Goal: Find contact information: Find contact information

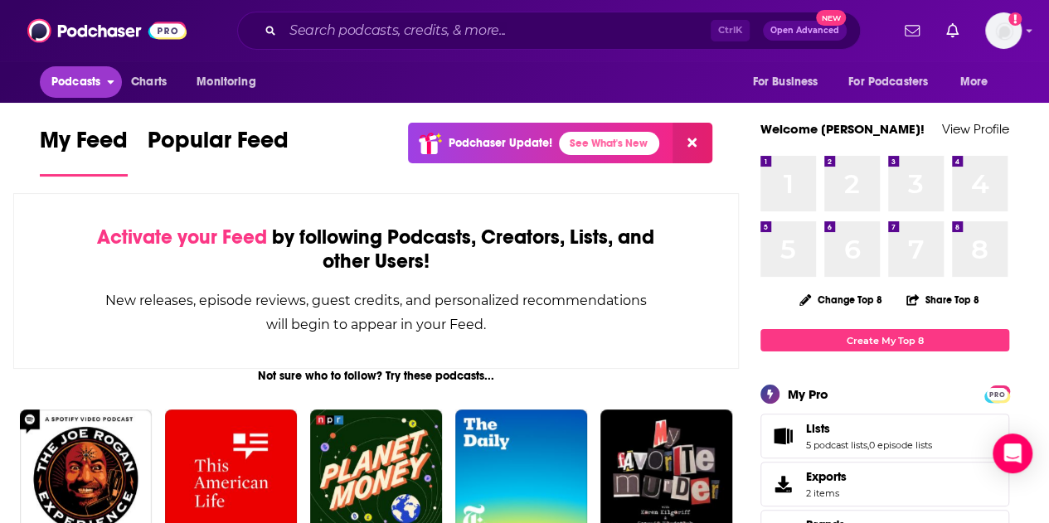
click at [71, 81] on span "Podcasts" at bounding box center [75, 82] width 49 height 23
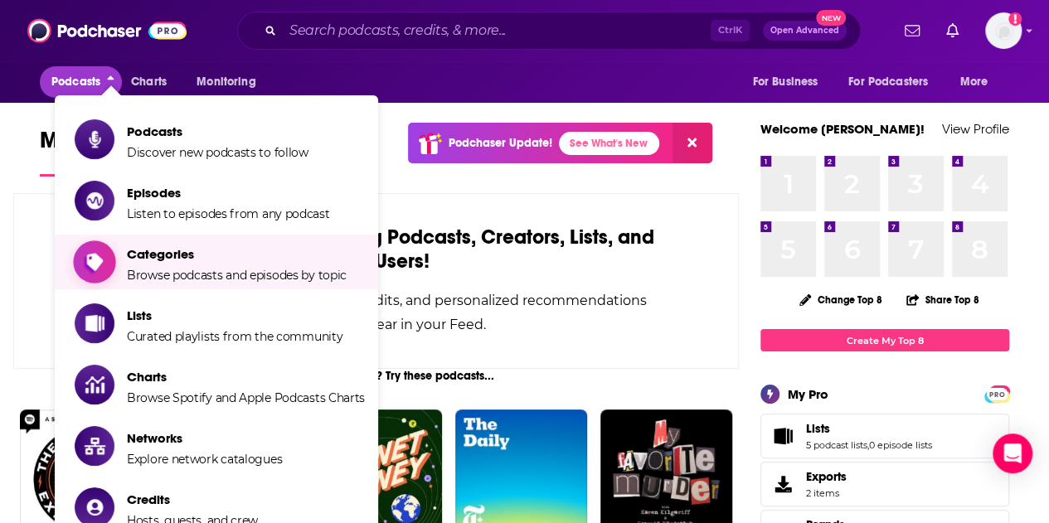
click at [209, 281] on span "Browse podcasts and episodes by topic" at bounding box center [237, 275] width 220 height 15
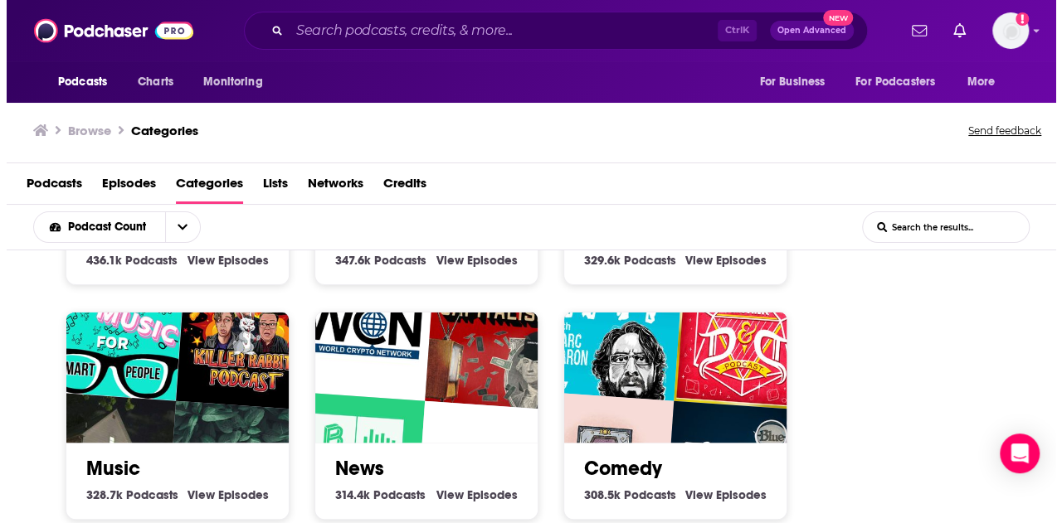
scroll to position [912, 0]
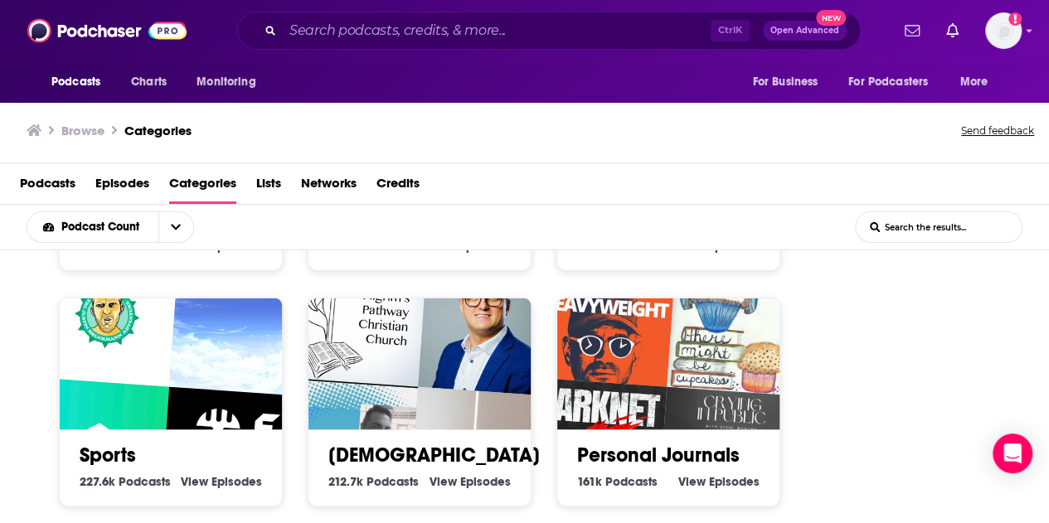
click at [173, 341] on img "Christophe VCP" at bounding box center [240, 326] width 143 height 143
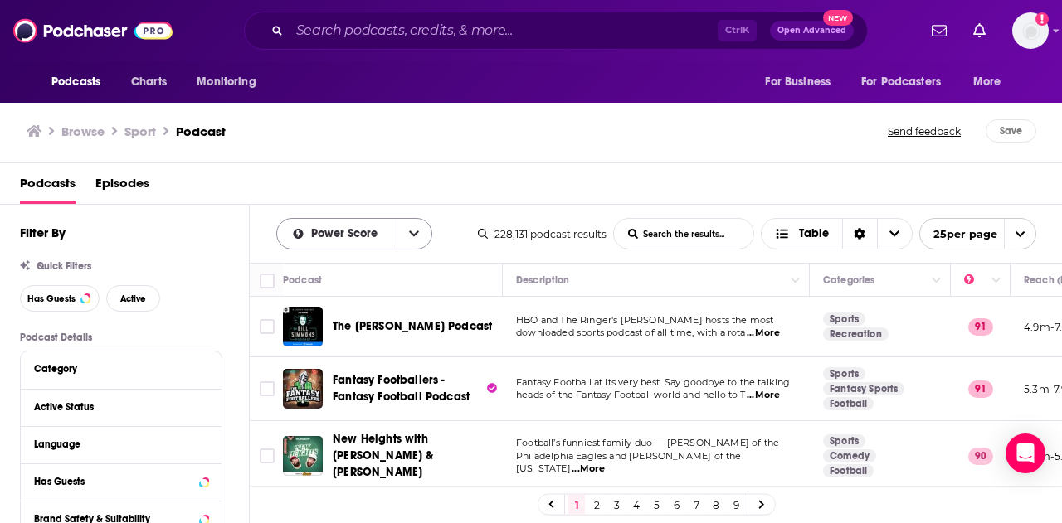
click at [411, 228] on icon "open menu" at bounding box center [414, 234] width 10 height 12
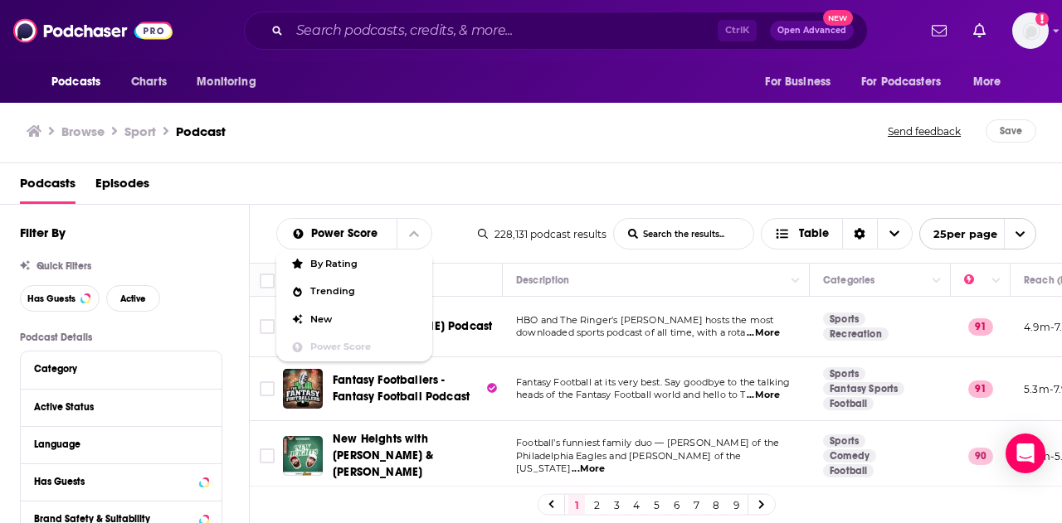
click at [422, 158] on div "Browse Sport Podcast Send feedback Save" at bounding box center [531, 132] width 1063 height 64
click at [799, 229] on span "Table" at bounding box center [814, 234] width 30 height 12
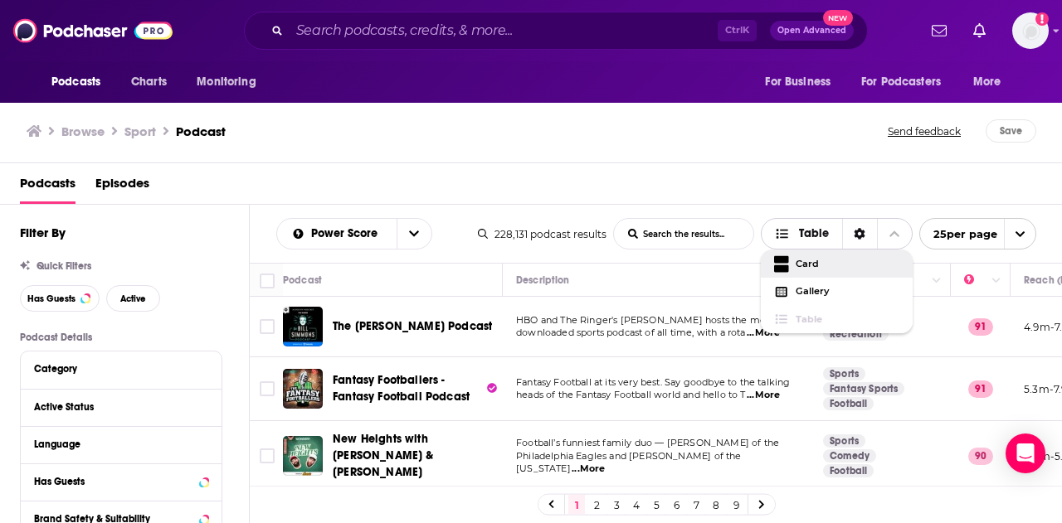
click at [800, 252] on div "Card" at bounding box center [837, 264] width 152 height 28
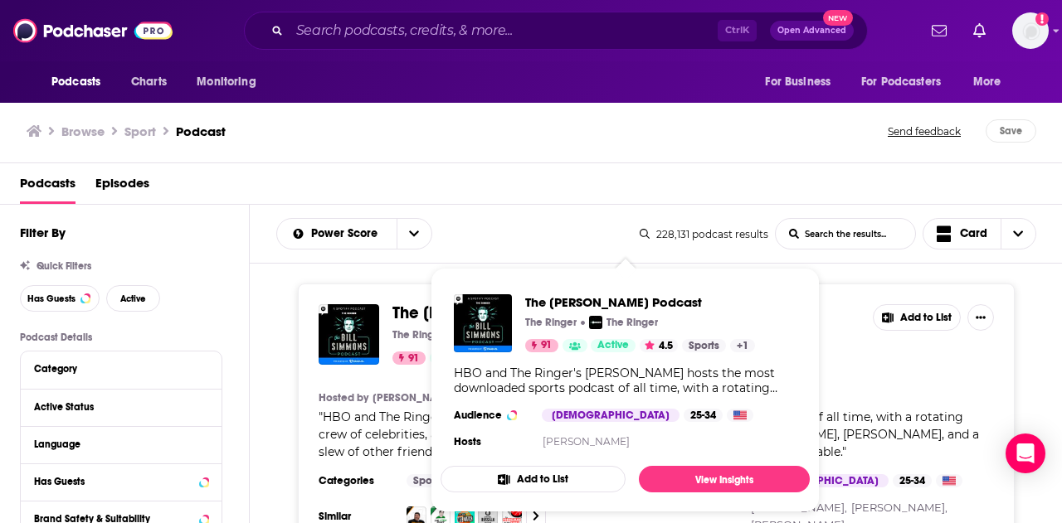
drag, startPoint x: 435, startPoint y: 304, endPoint x: 732, endPoint y: 221, distance: 307.3
click at [835, 182] on div "Podcasts Episodes" at bounding box center [534, 187] width 1029 height 34
drag, startPoint x: 472, startPoint y: 303, endPoint x: 692, endPoint y: 474, distance: 278.4
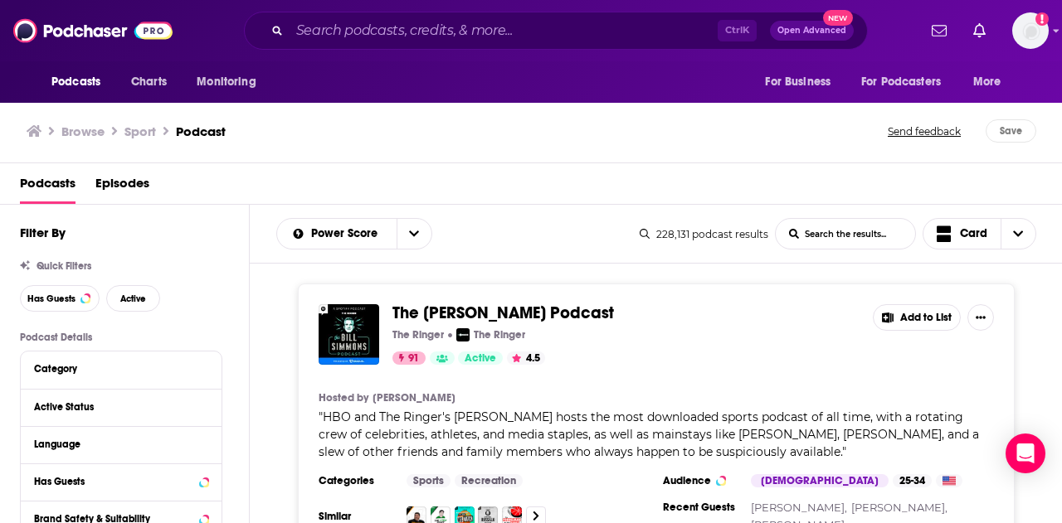
click at [553, 203] on div "Podcasts Episodes" at bounding box center [534, 187] width 1029 height 34
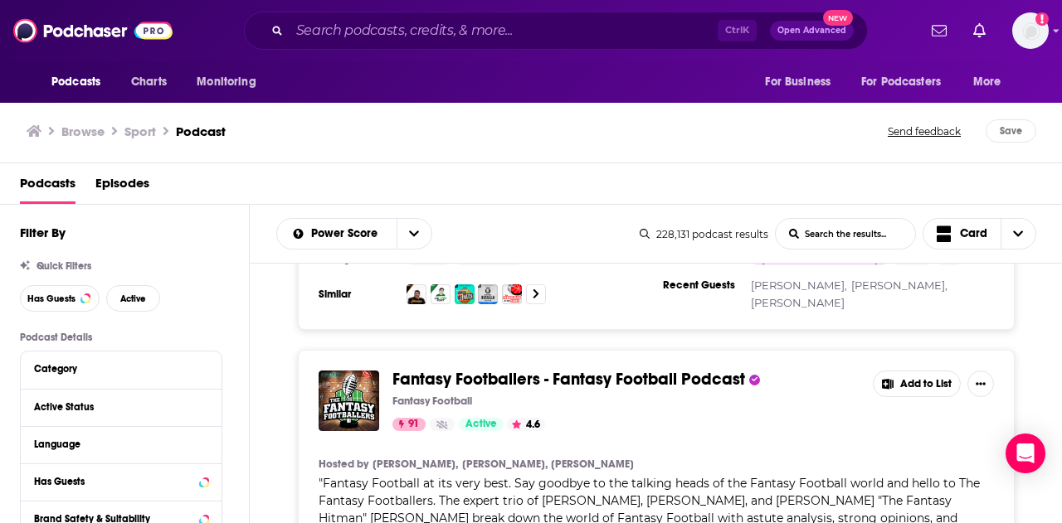
scroll to position [249, 0]
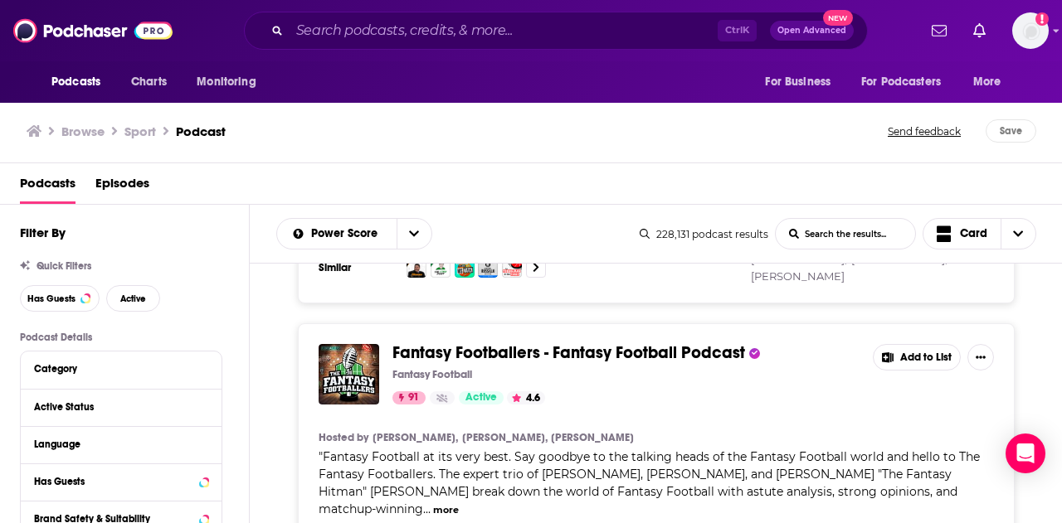
click at [1033, 296] on div "The Bill Simmons Podcast The Ringer The Ringer 91 Active 4.5 Add to List Hosted…" at bounding box center [656, 169] width 813 height 269
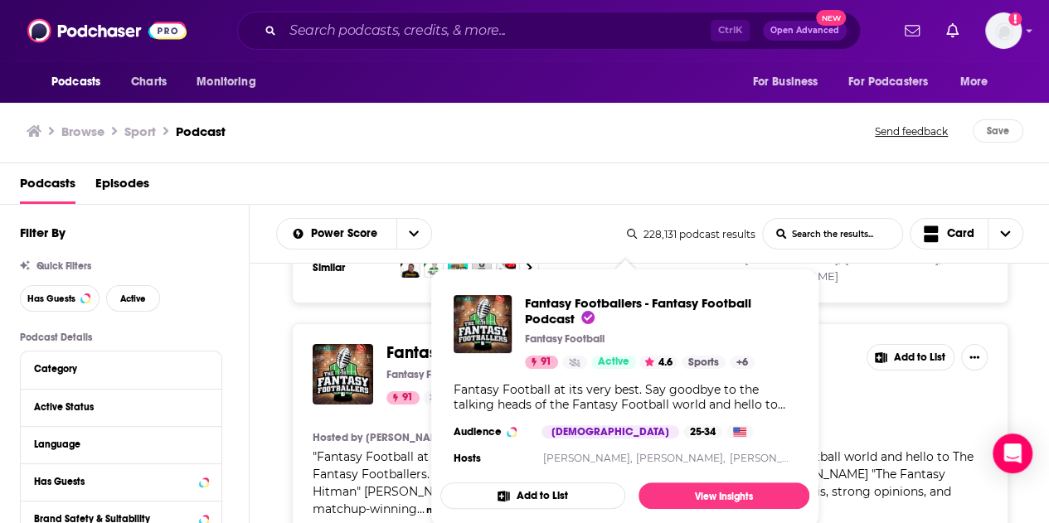
drag, startPoint x: 584, startPoint y: 349, endPoint x: 846, endPoint y: 393, distance: 265.8
click at [1008, 331] on div "Fantasy Footballers - Fantasy Football Podcast Fantasy Football 91 Active 4.6 A…" at bounding box center [650, 460] width 717 height 275
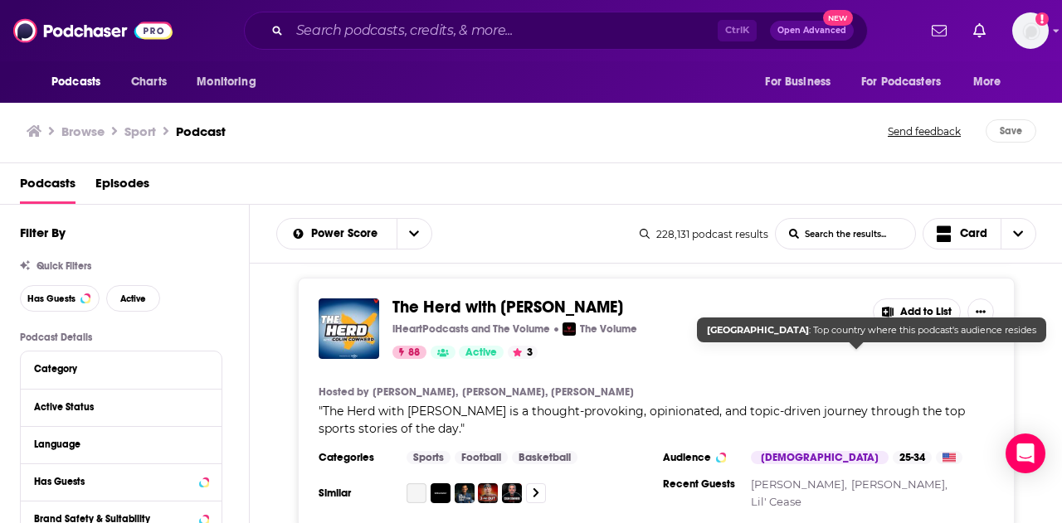
scroll to position [2240, 0]
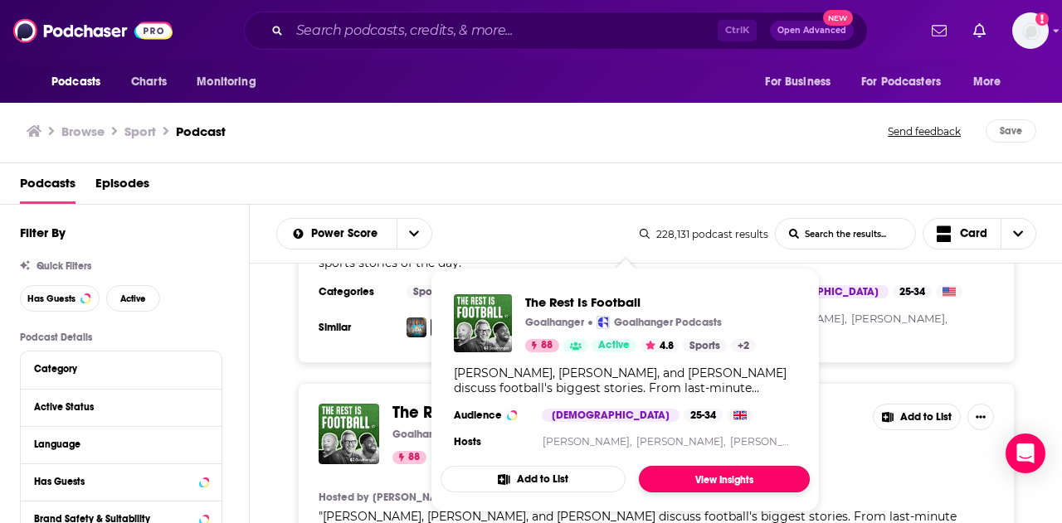
drag, startPoint x: 450, startPoint y: 328, endPoint x: 734, endPoint y: 482, distance: 323.6
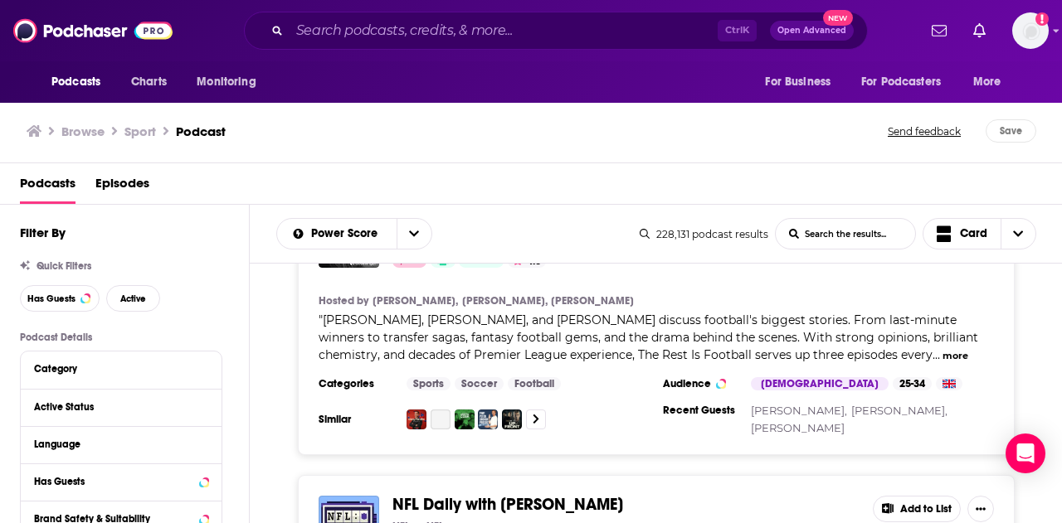
scroll to position [2488, 0]
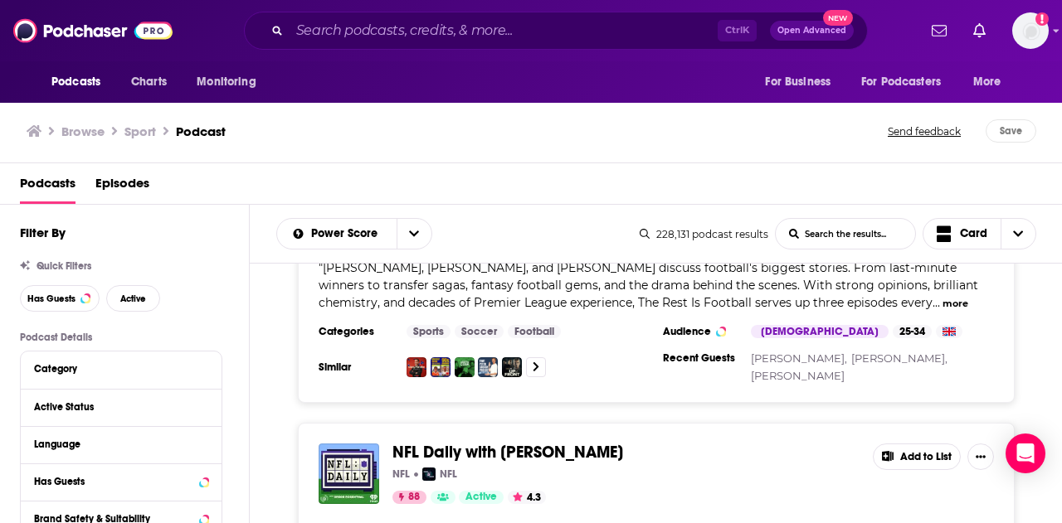
click at [1014, 321] on div "The Rest Is Football Goalhanger Goalhanger Podcasts 88 Active 4.8 Add to List H…" at bounding box center [656, 268] width 813 height 269
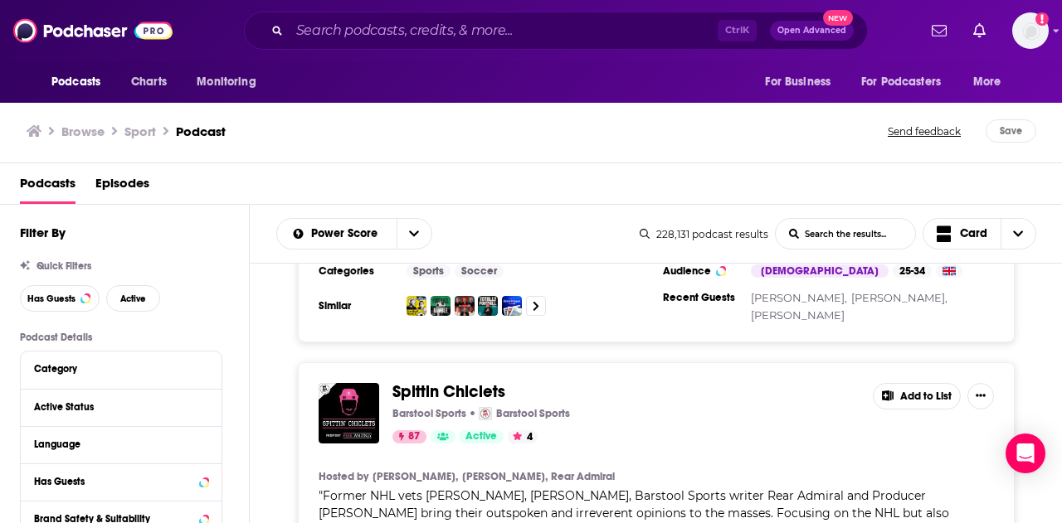
scroll to position [3152, 0]
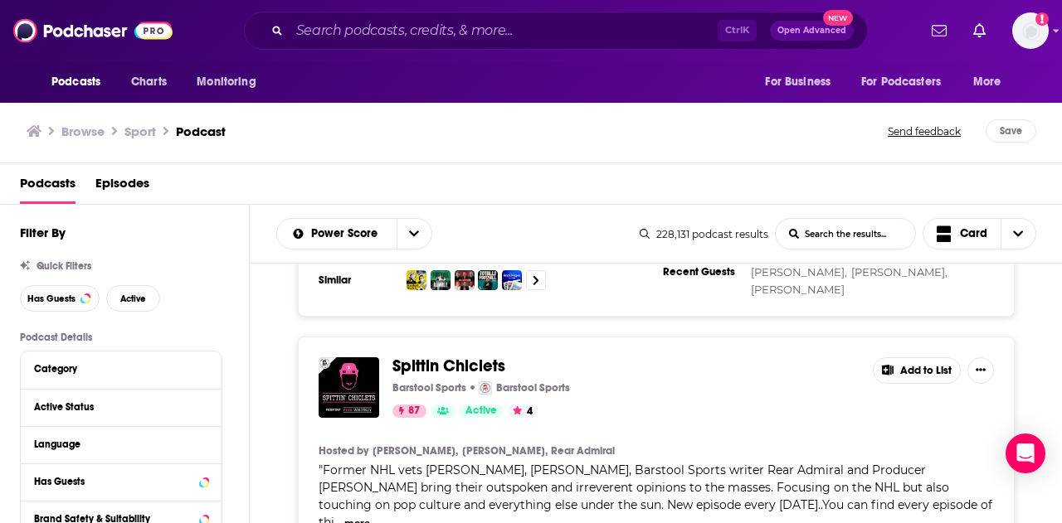
click at [1010, 344] on div "Spittin Chiclets Barstool Sports Barstool Sports 87 Active 4 Add to List Hosted…" at bounding box center [656, 480] width 717 height 286
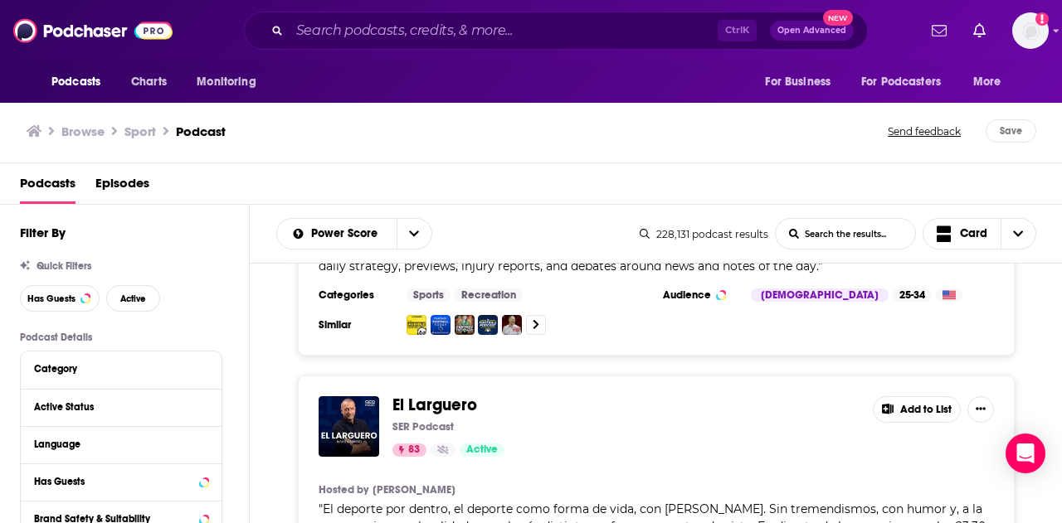
scroll to position [6906, 0]
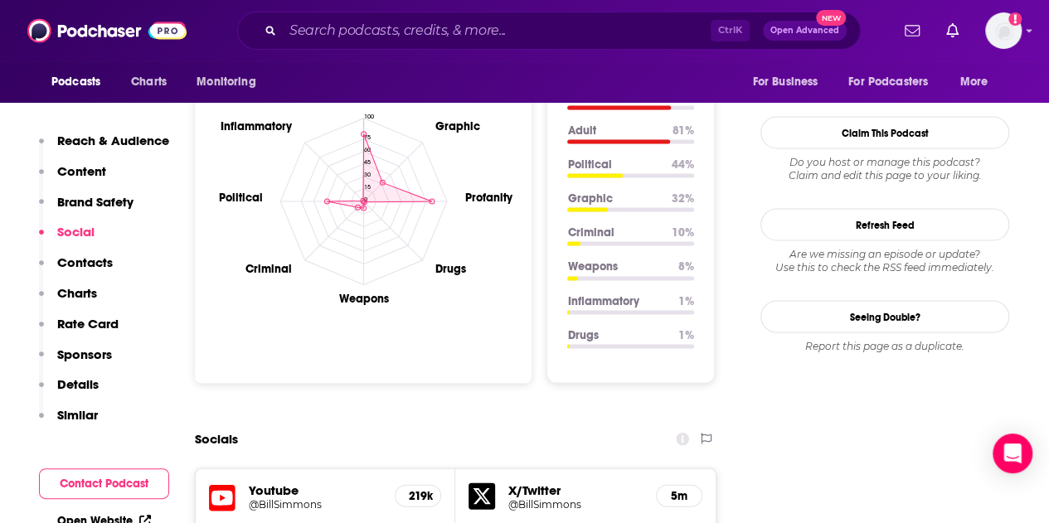
scroll to position [1659, 0]
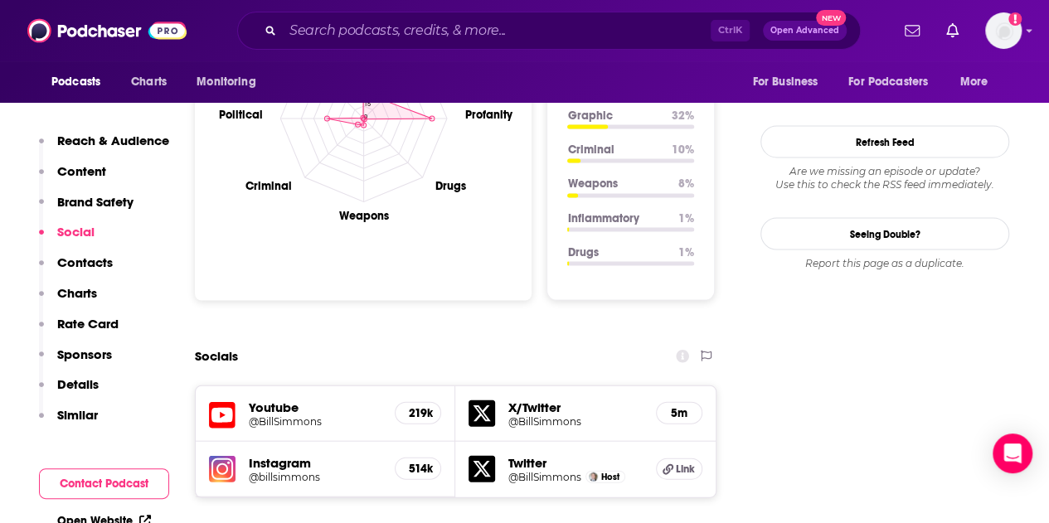
click at [86, 265] on p "Contacts" at bounding box center [85, 263] width 56 height 16
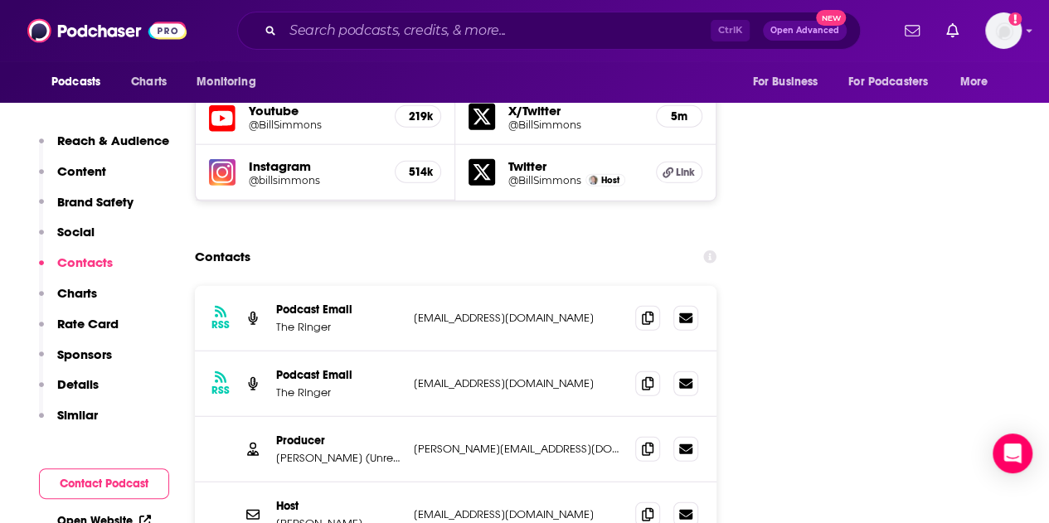
scroll to position [2039, 0]
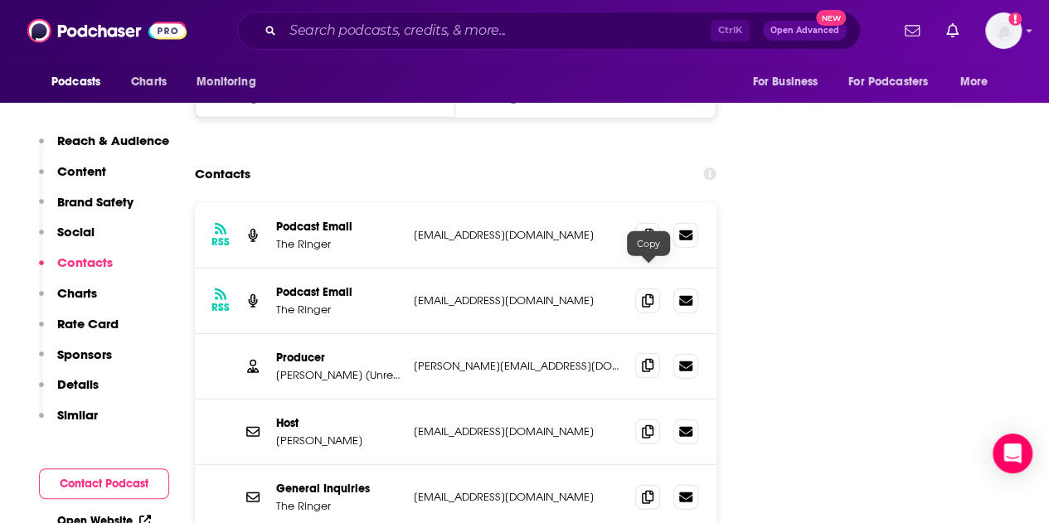
click at [650, 353] on span at bounding box center [647, 365] width 25 height 25
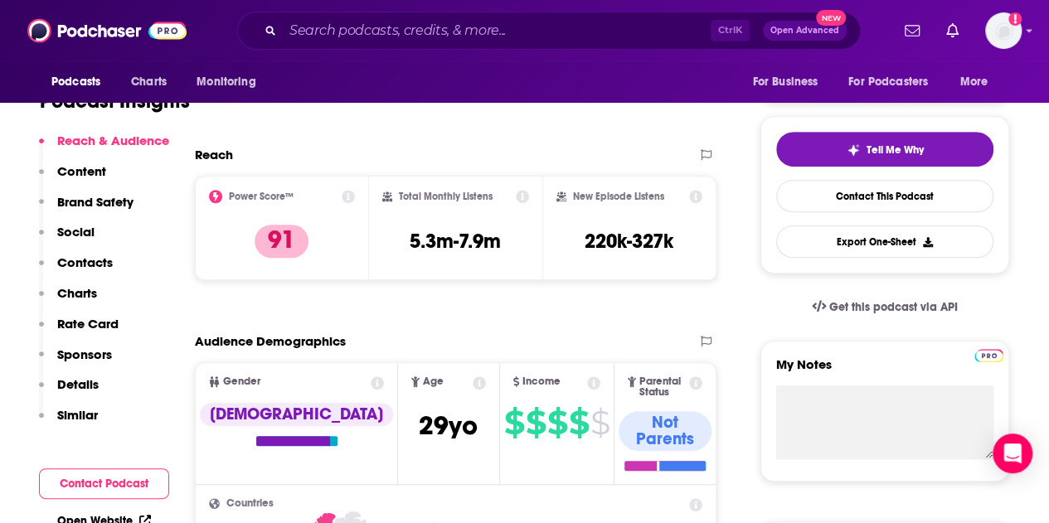
click at [105, 265] on p "Contacts" at bounding box center [85, 263] width 56 height 16
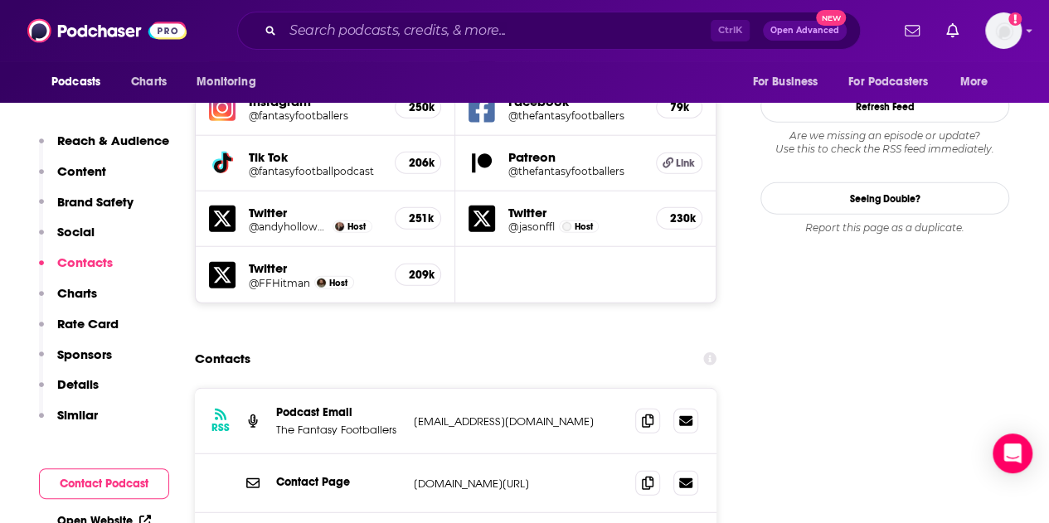
scroll to position [2005, 0]
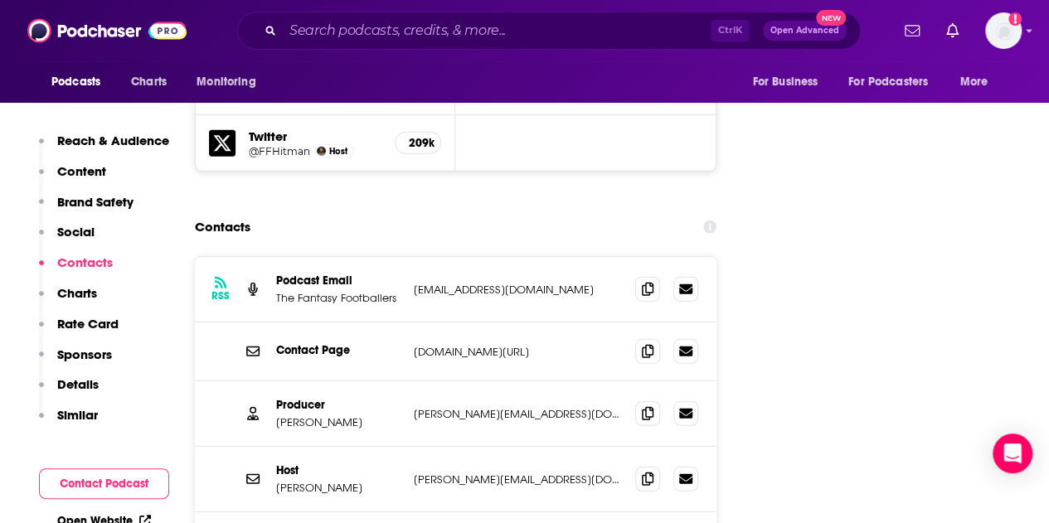
scroll to position [2171, 0]
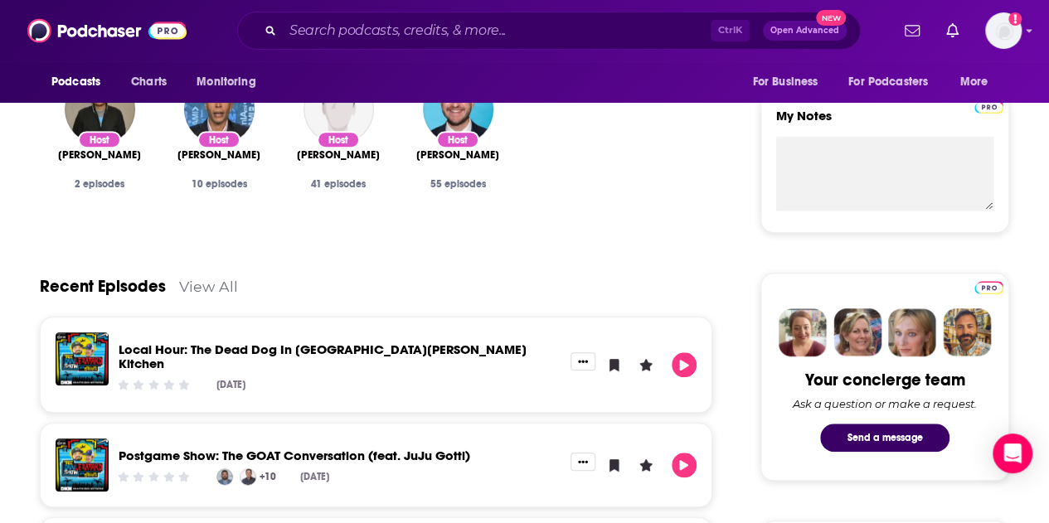
scroll to position [166, 0]
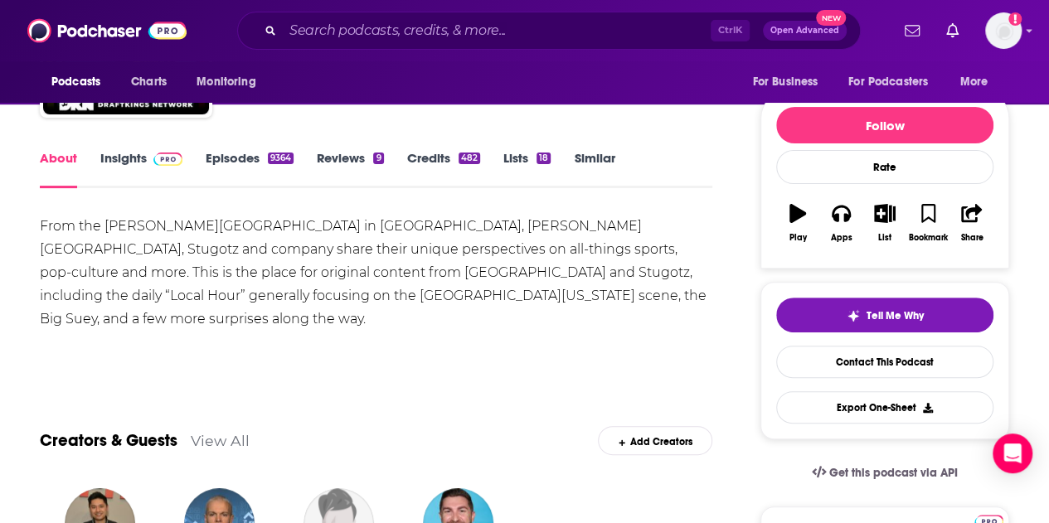
click at [154, 165] on img at bounding box center [167, 159] width 29 height 13
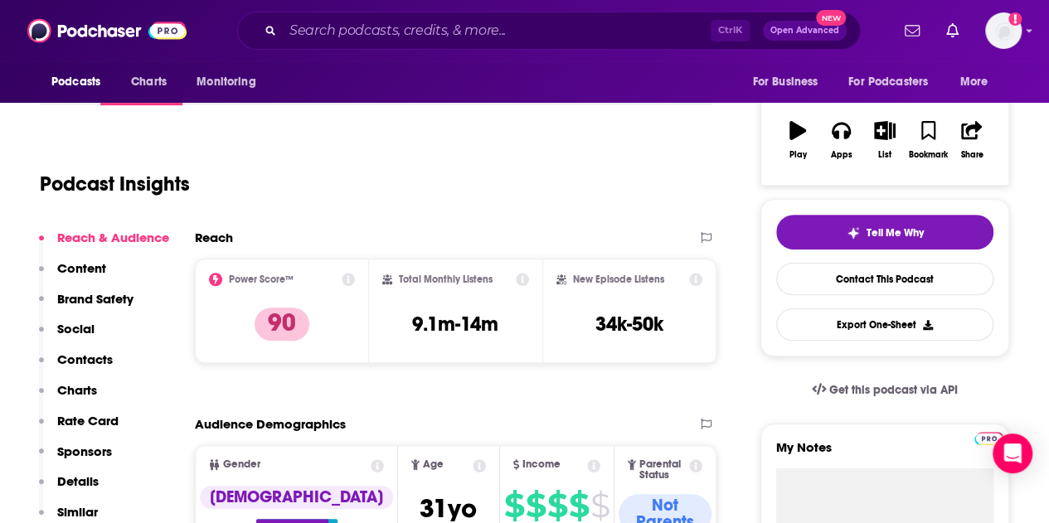
click at [88, 357] on p "Contacts" at bounding box center [85, 360] width 56 height 16
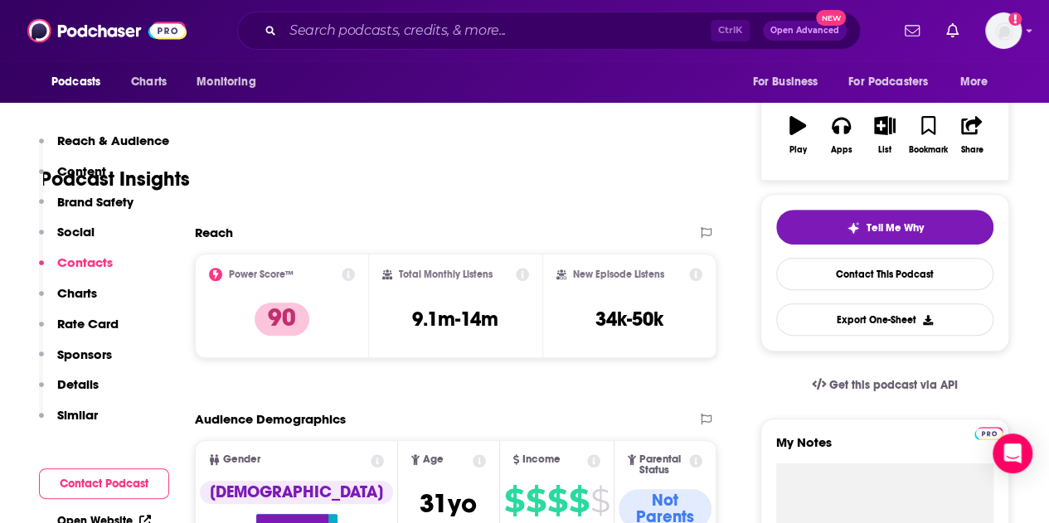
scroll to position [2240, 0]
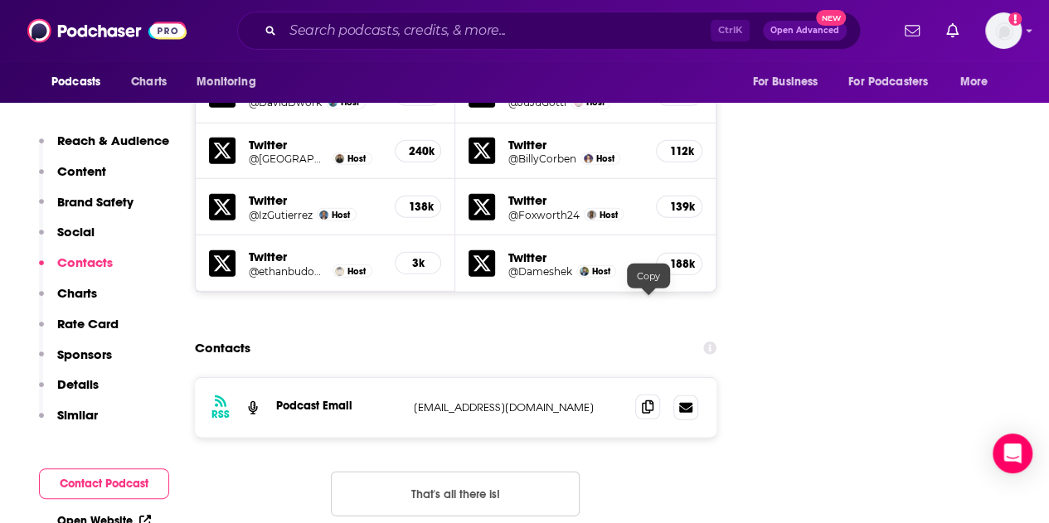
click at [654, 401] on icon at bounding box center [648, 407] width 12 height 13
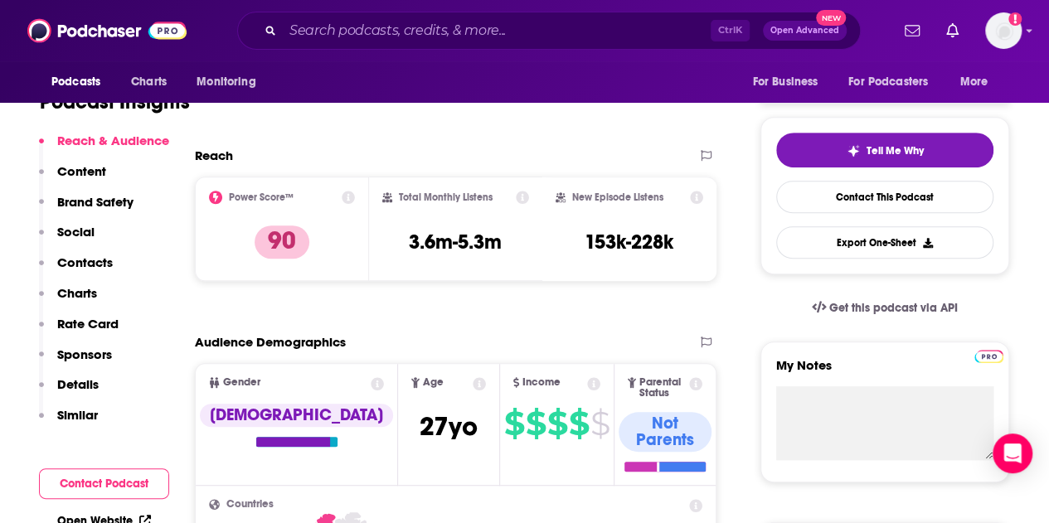
scroll to position [332, 0]
click at [95, 266] on p "Contacts" at bounding box center [85, 263] width 56 height 16
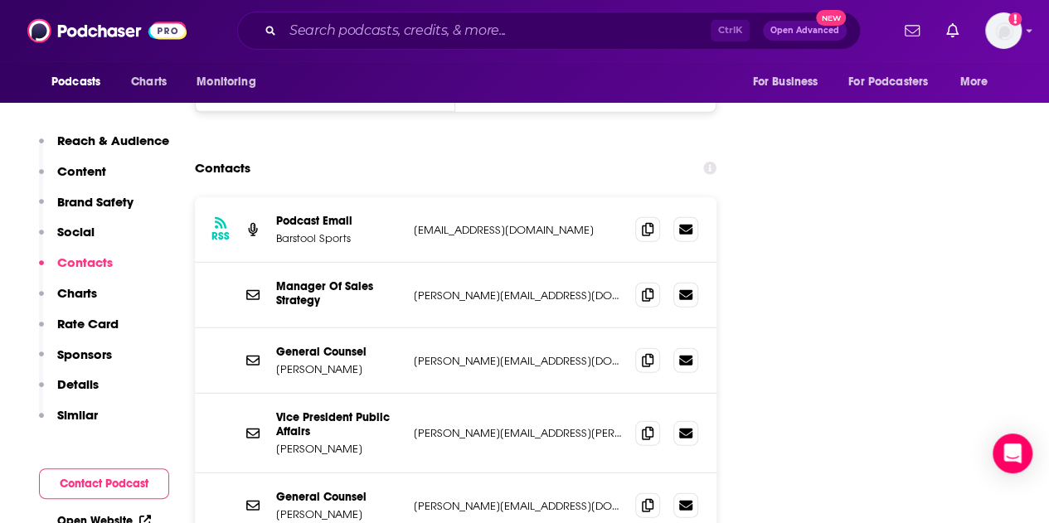
scroll to position [2196, 0]
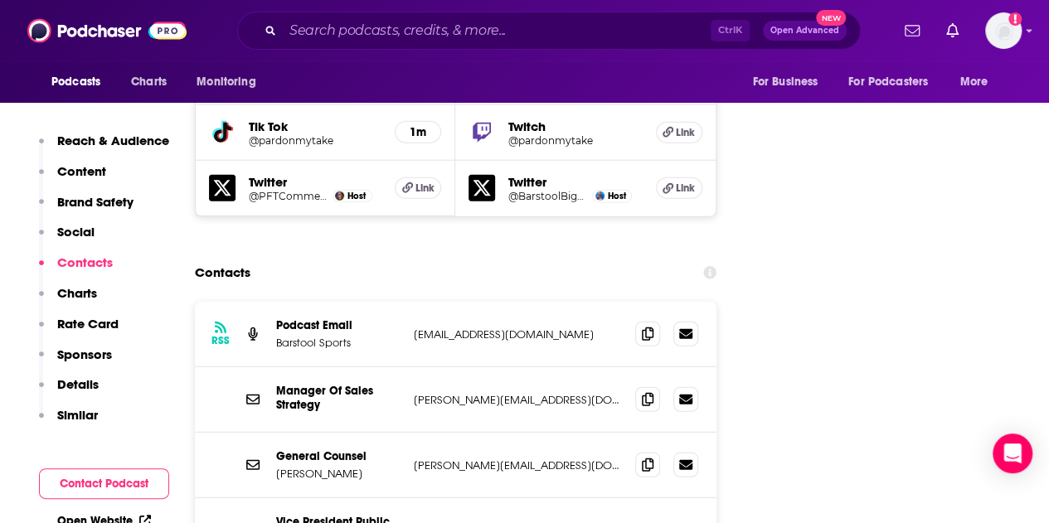
scroll to position [2030, 0]
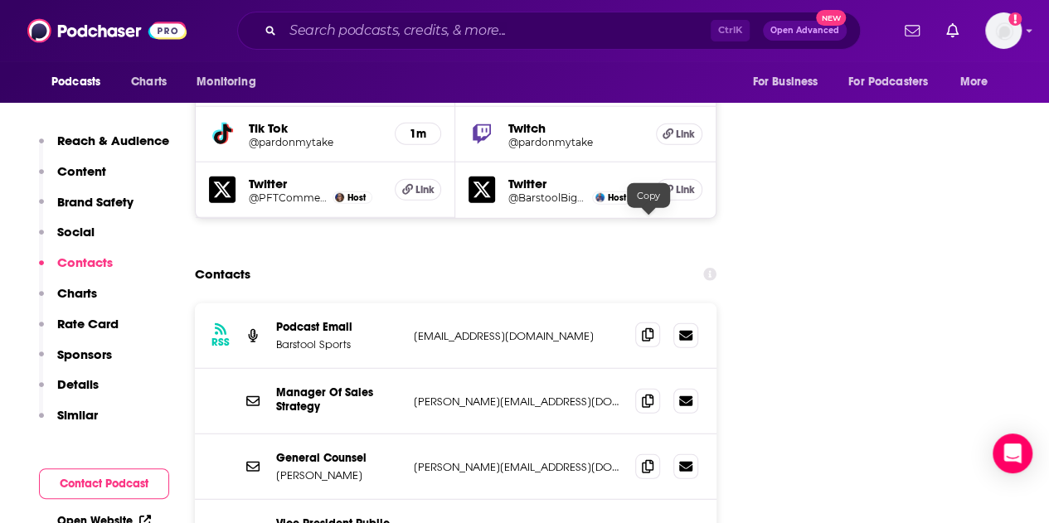
click at [651, 323] on span at bounding box center [647, 335] width 25 height 25
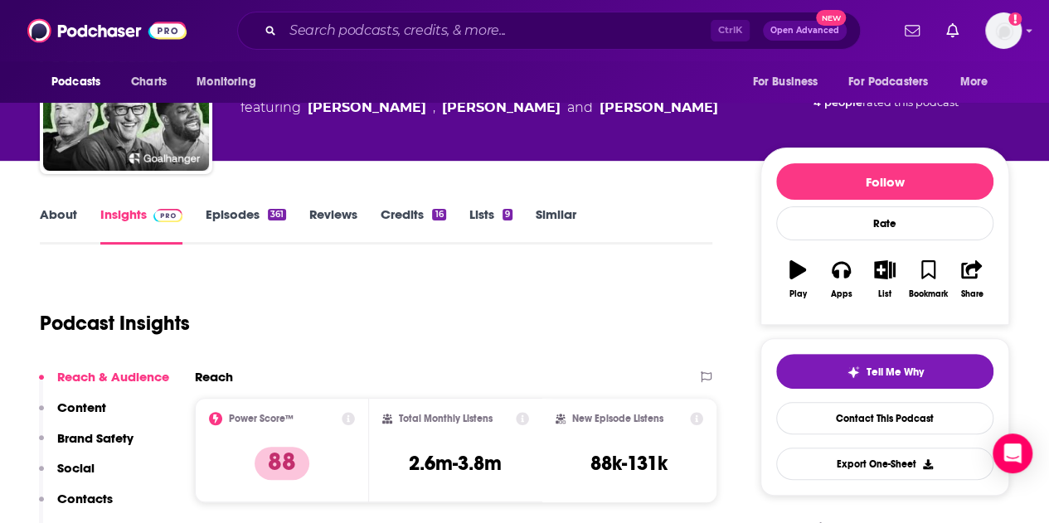
scroll to position [166, 0]
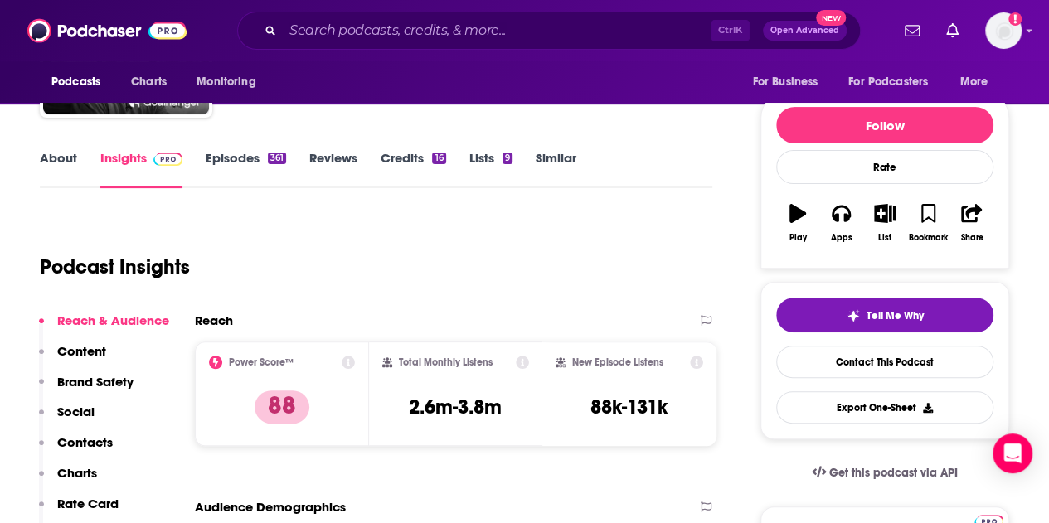
click at [95, 438] on p "Contacts" at bounding box center [85, 443] width 56 height 16
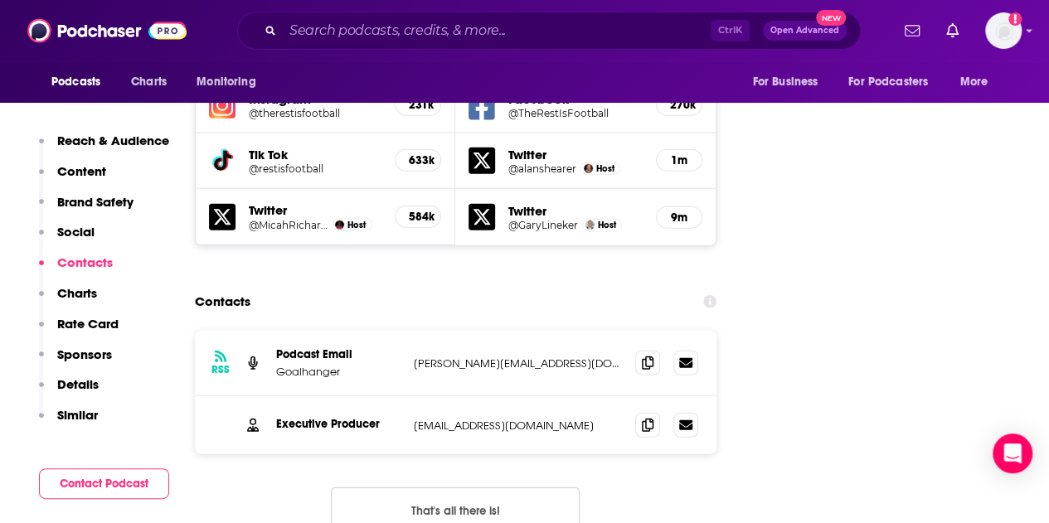
scroll to position [1987, 0]
click at [646, 411] on span at bounding box center [647, 423] width 25 height 25
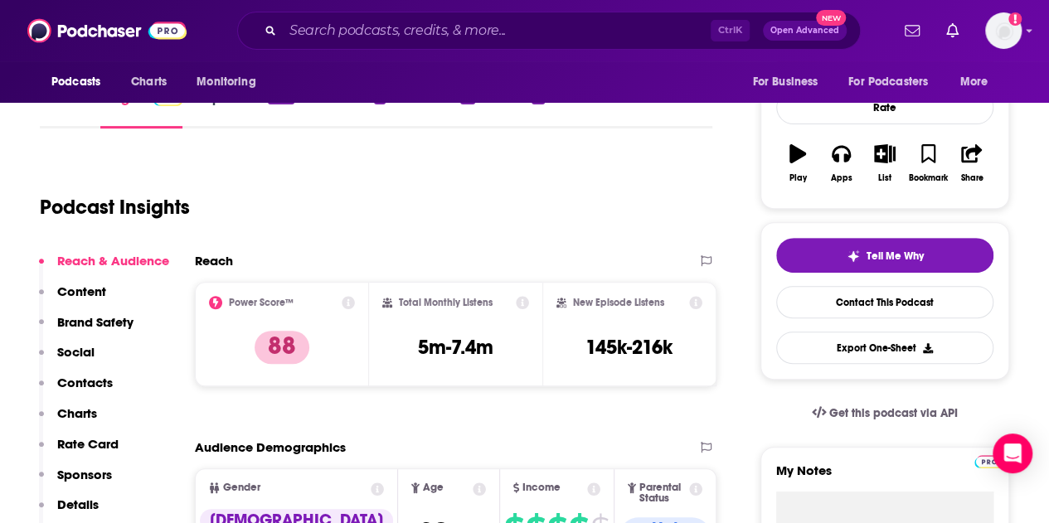
scroll to position [249, 0]
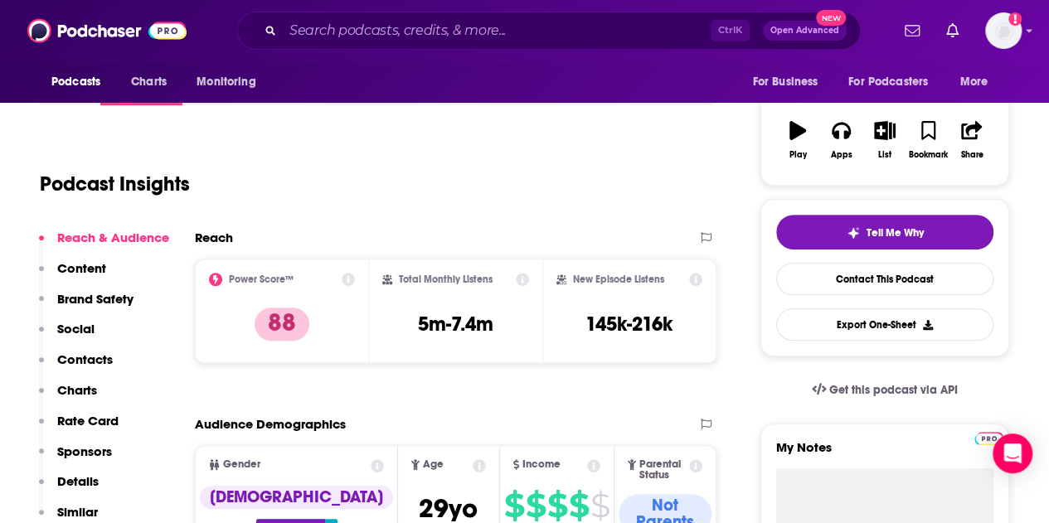
click at [93, 361] on p "Contacts" at bounding box center [85, 360] width 56 height 16
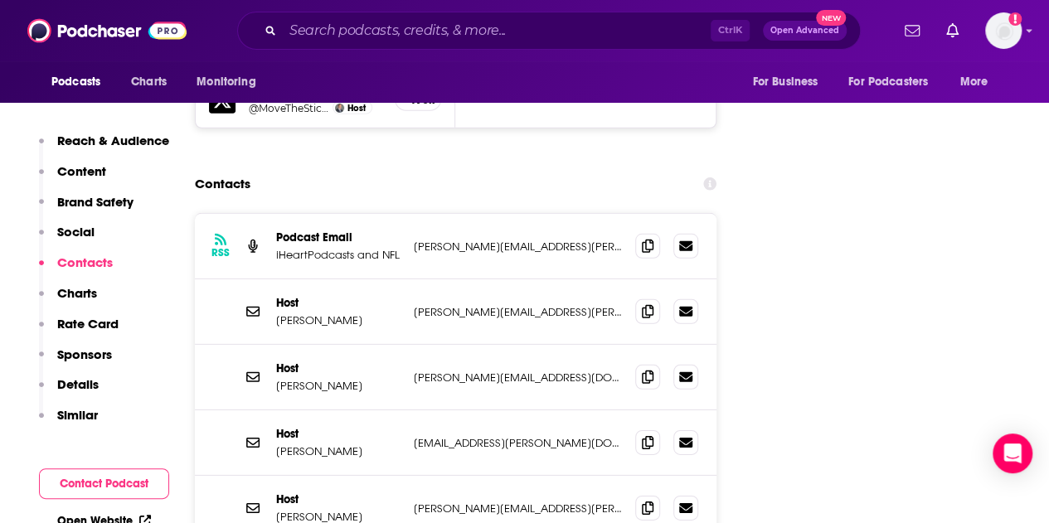
scroll to position [2430, 0]
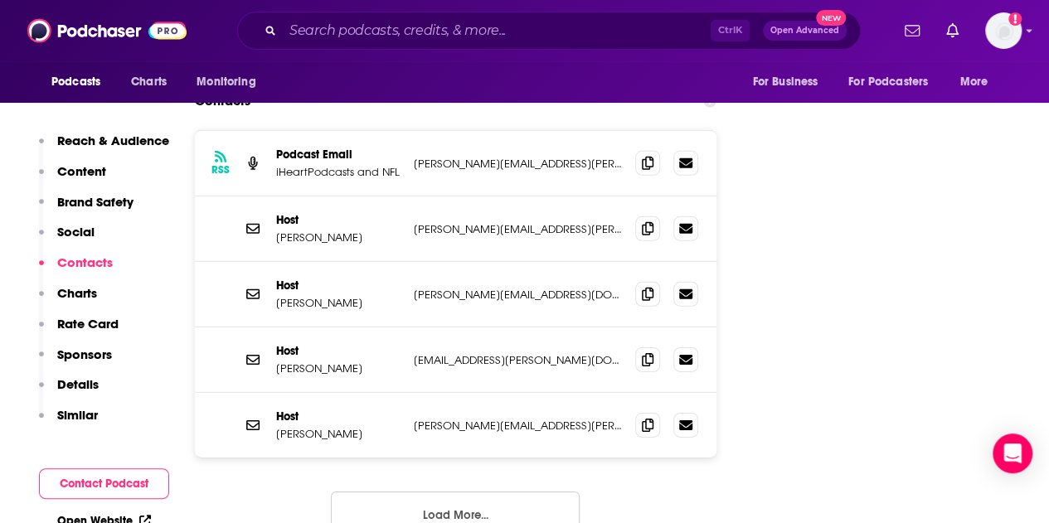
click at [437, 492] on button "Load More..." at bounding box center [455, 514] width 249 height 45
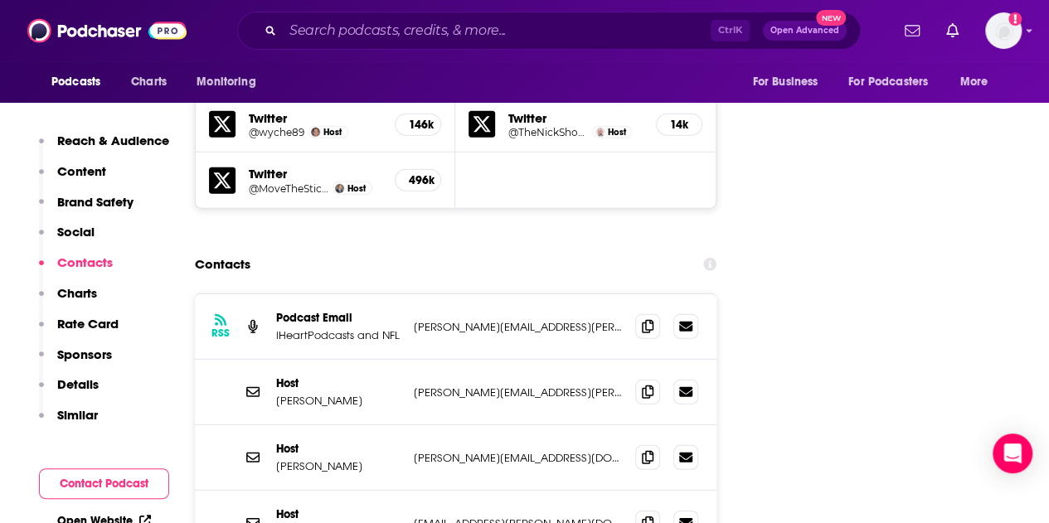
scroll to position [2264, 0]
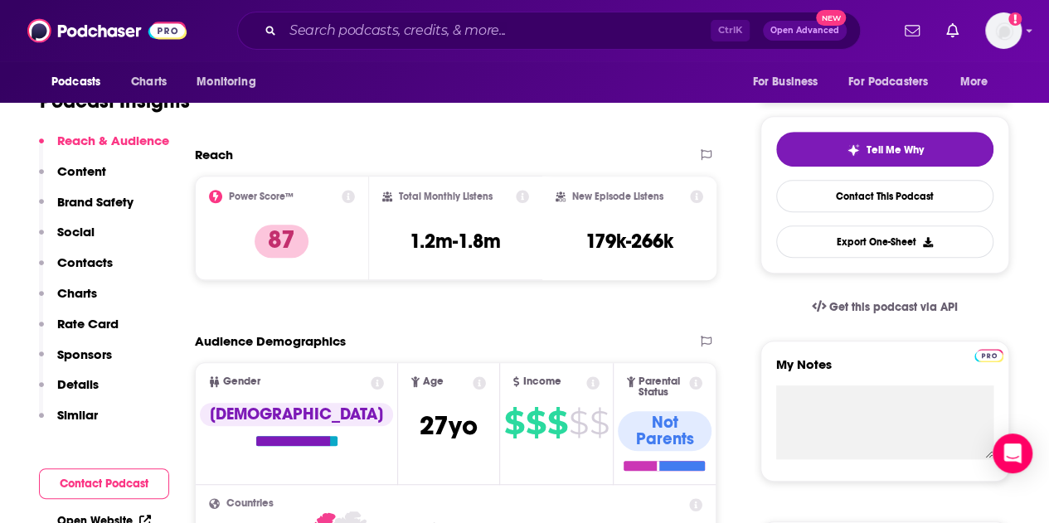
click at [86, 263] on p "Contacts" at bounding box center [85, 263] width 56 height 16
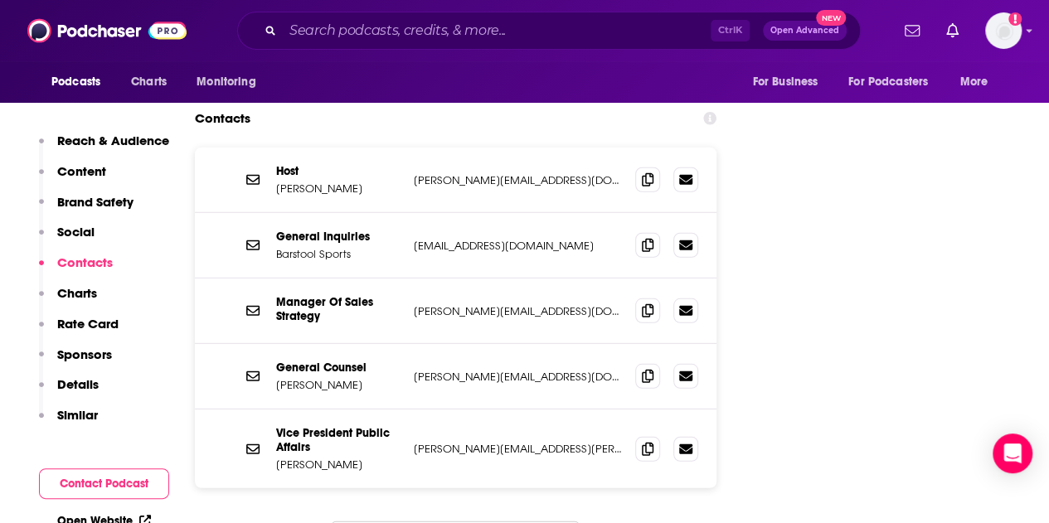
scroll to position [2254, 0]
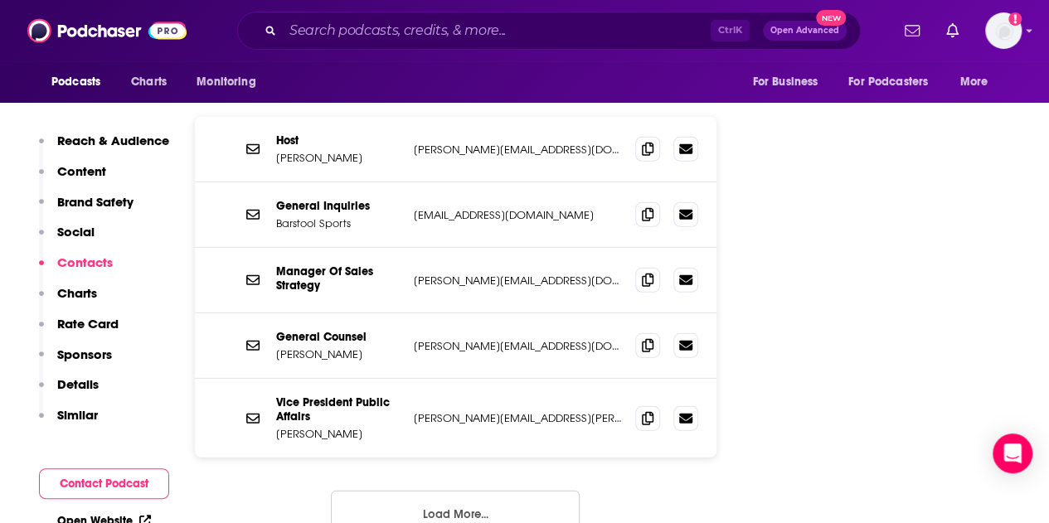
click at [403, 491] on button "Load More..." at bounding box center [455, 513] width 249 height 45
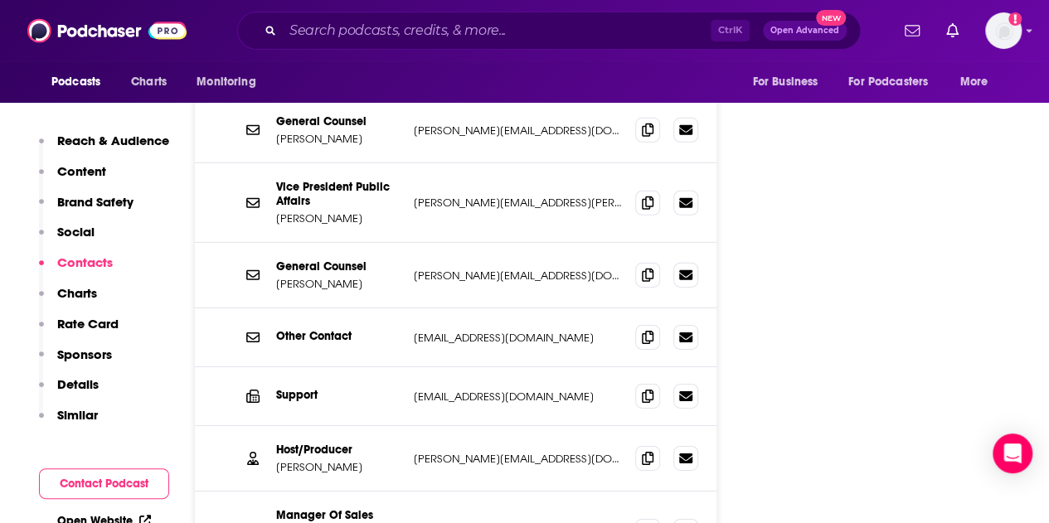
scroll to position [2503, 0]
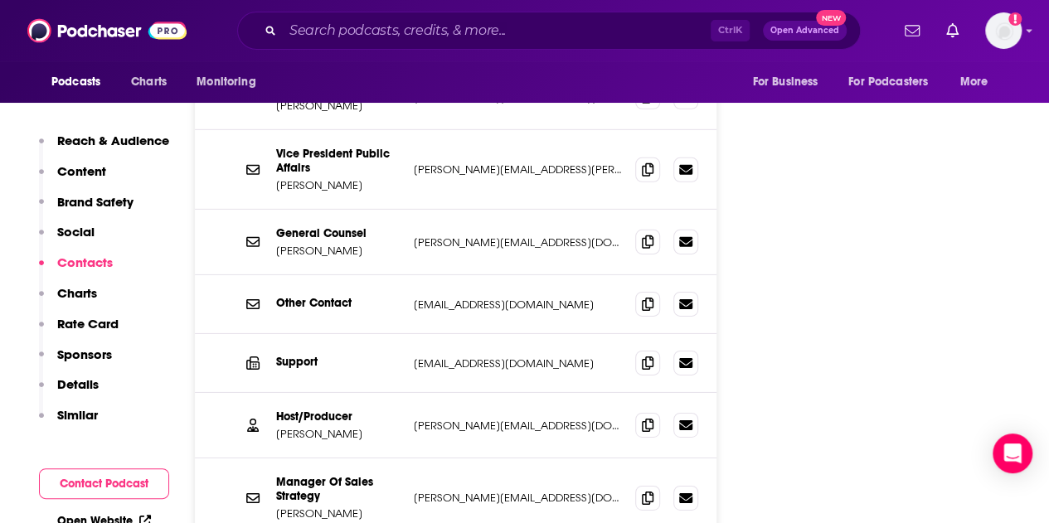
click at [649, 418] on icon at bounding box center [648, 424] width 12 height 13
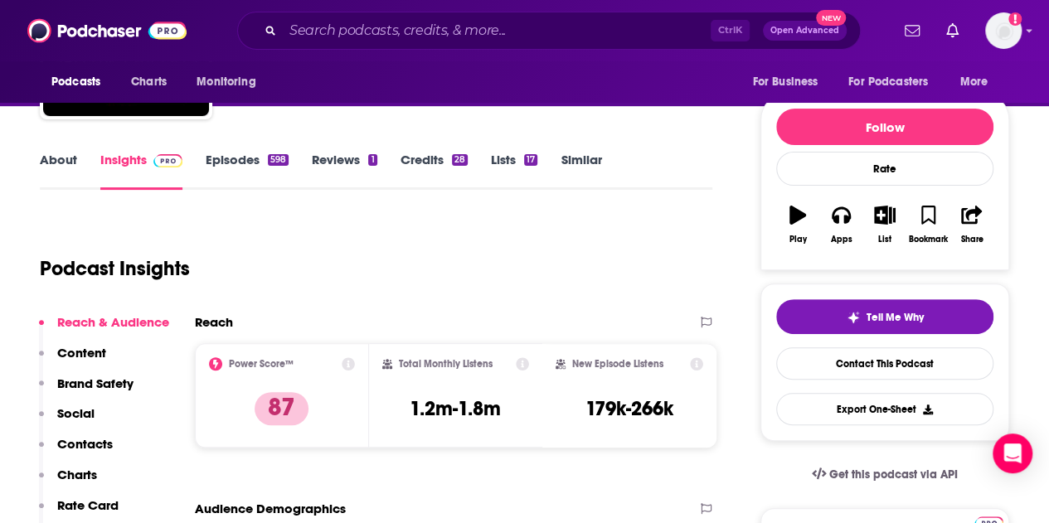
scroll to position [15, 0]
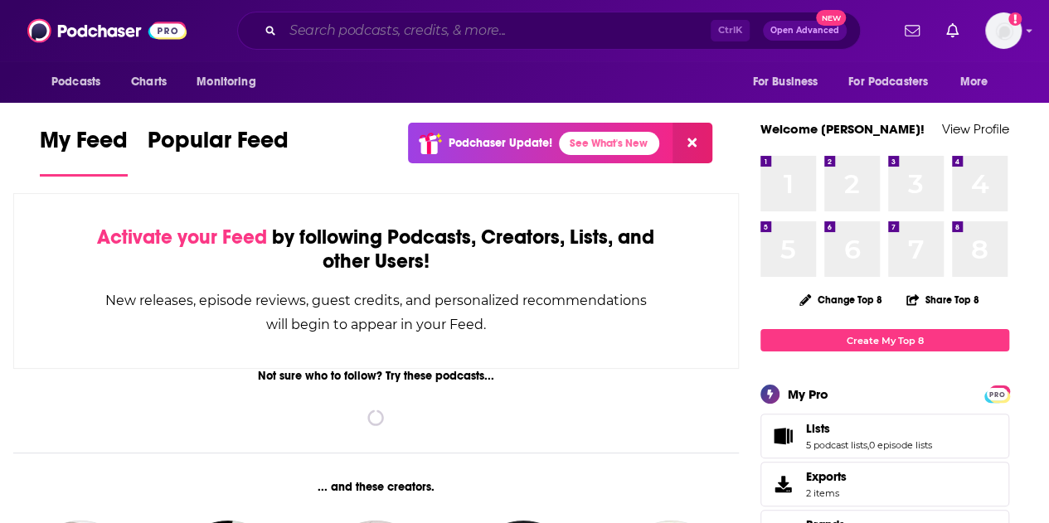
click at [406, 39] on input "Search podcasts, credits, & more..." at bounding box center [497, 30] width 428 height 27
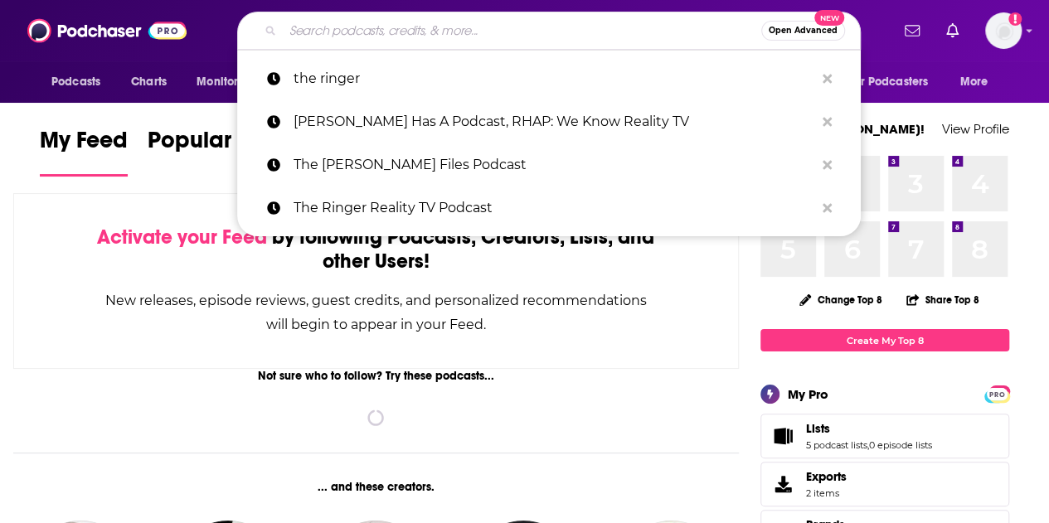
paste input "The [PERSON_NAME] Show"
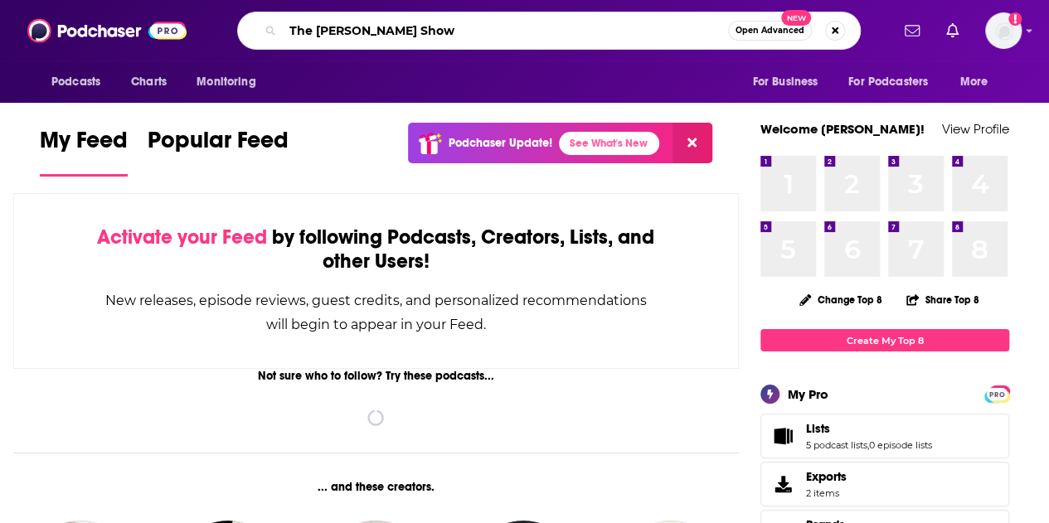
type input "The [PERSON_NAME] Show"
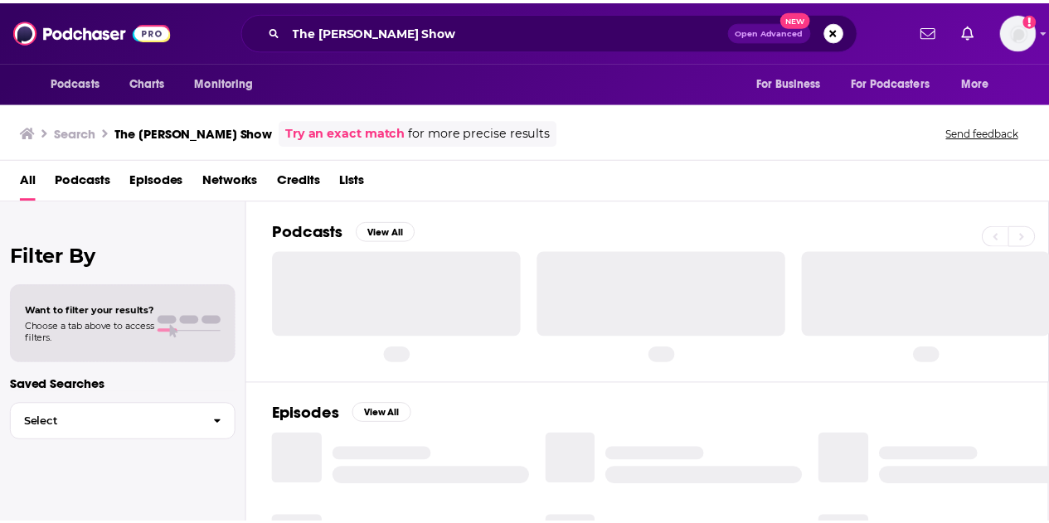
scroll to position [83, 0]
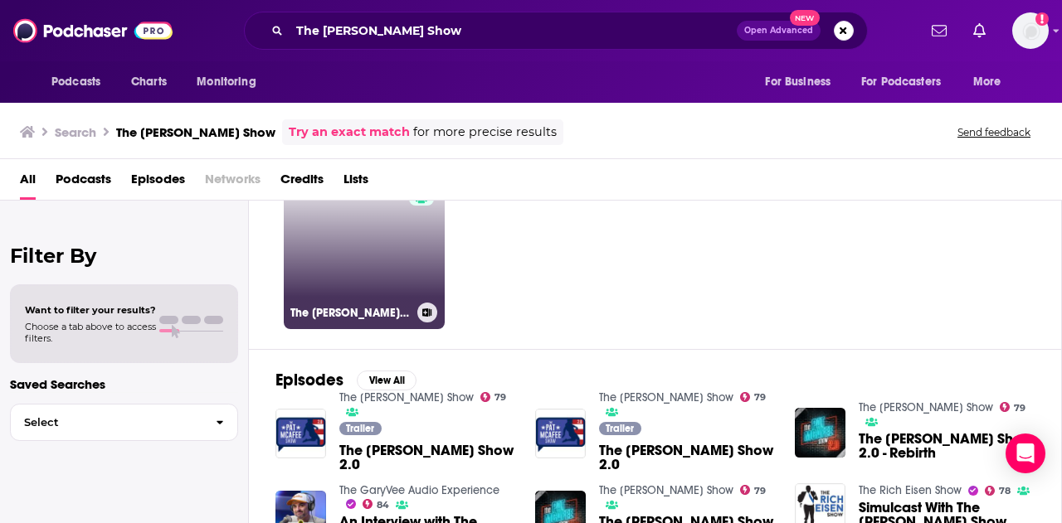
click at [383, 235] on link "79 The Pat McAfee Show" at bounding box center [364, 248] width 161 height 161
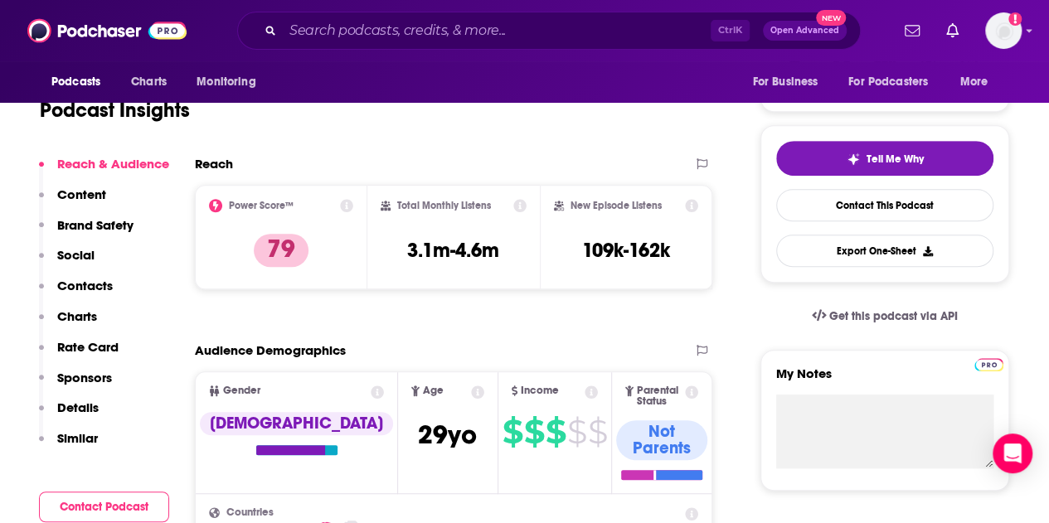
scroll to position [332, 0]
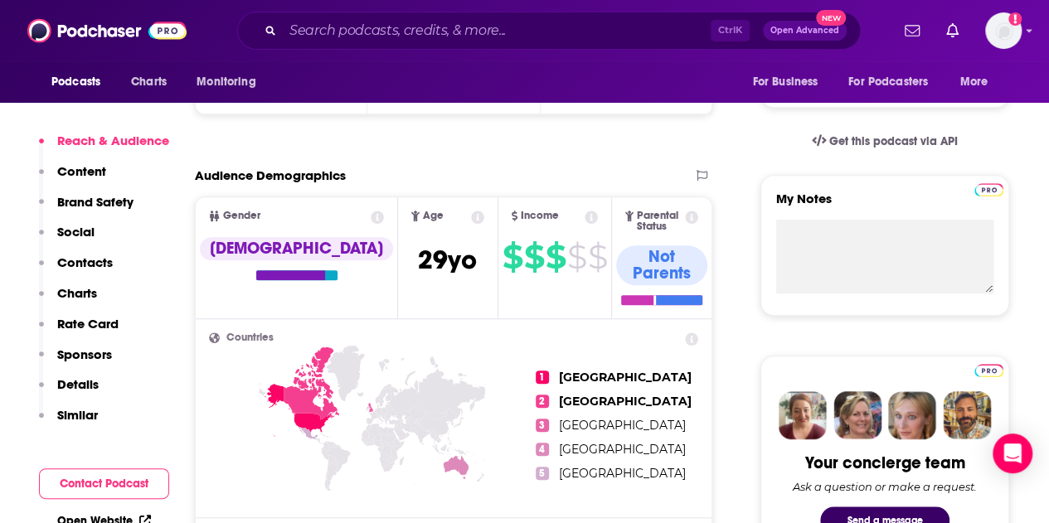
click at [98, 260] on p "Contacts" at bounding box center [85, 263] width 56 height 16
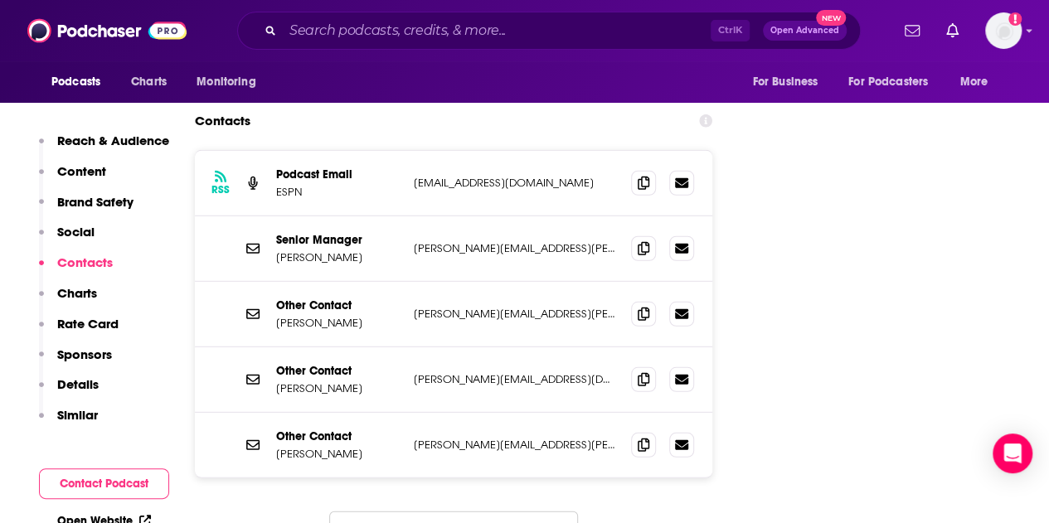
scroll to position [2234, 0]
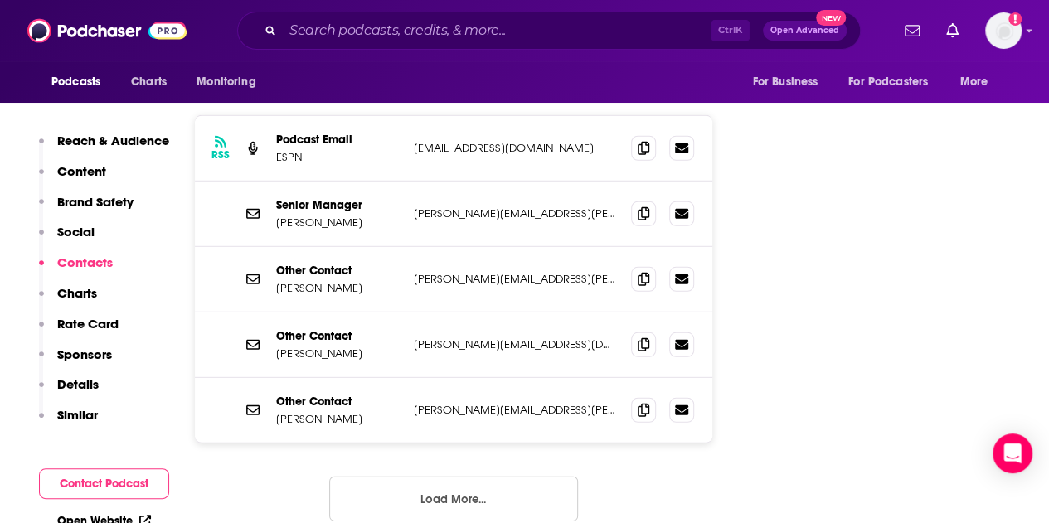
click at [408, 477] on button "Load More..." at bounding box center [453, 499] width 249 height 45
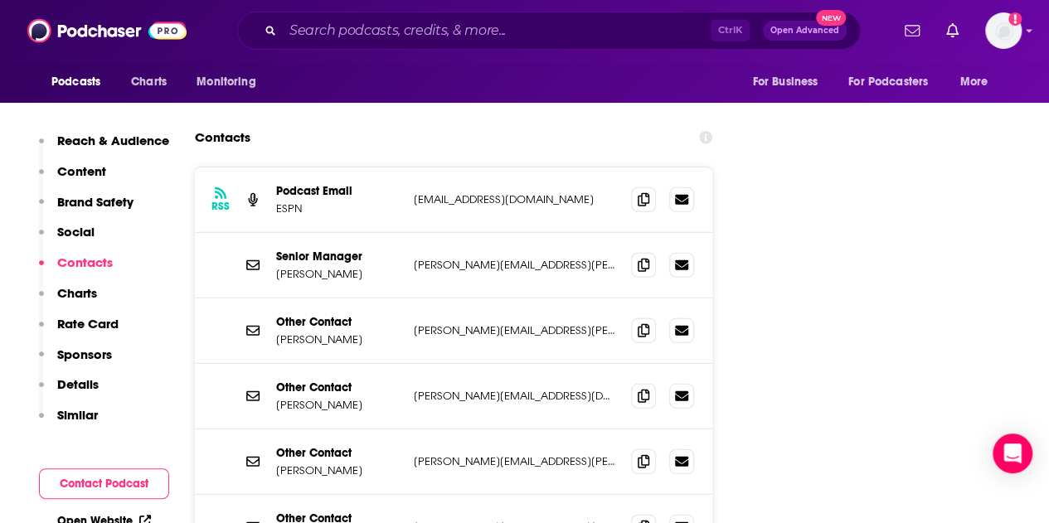
scroll to position [2068, 0]
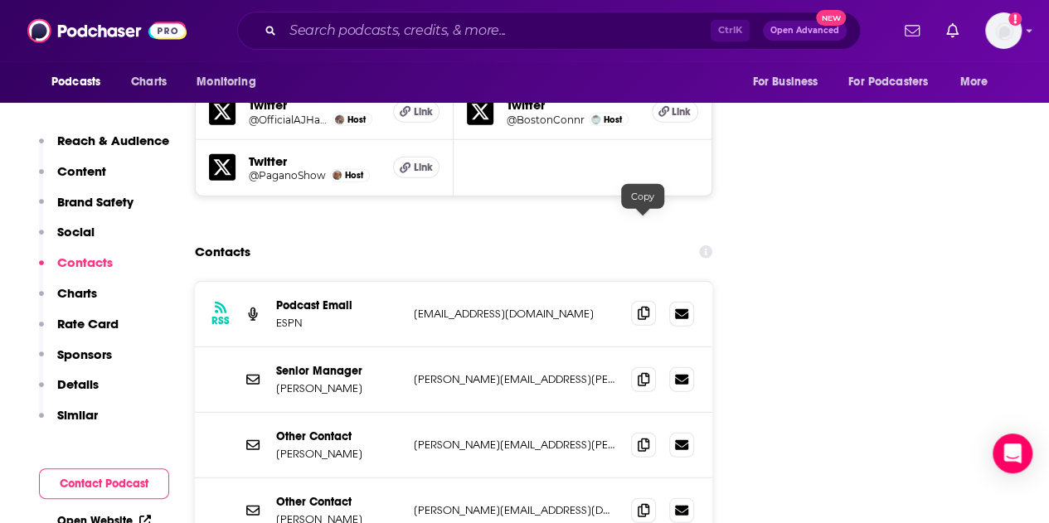
click at [645, 307] on icon at bounding box center [644, 313] width 12 height 13
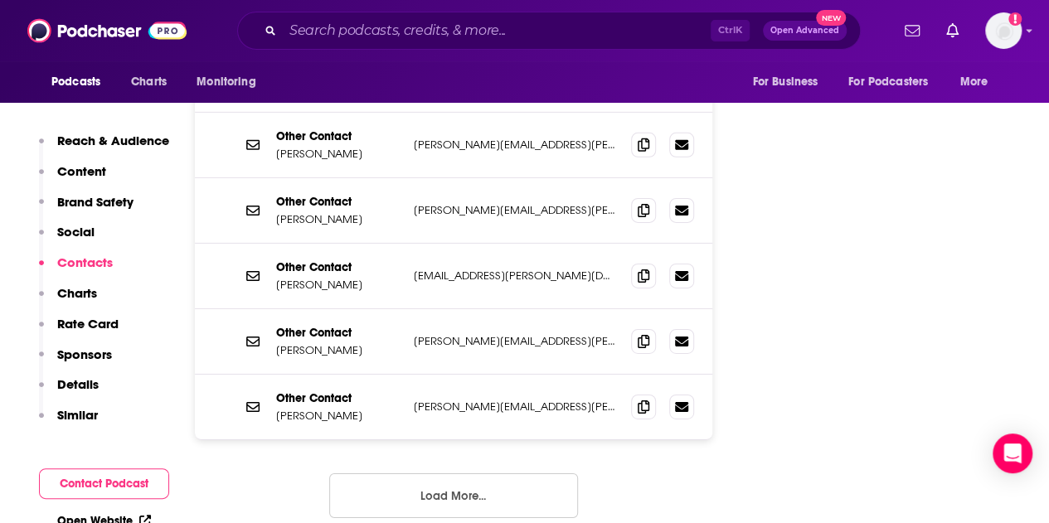
scroll to position [2565, 0]
drag, startPoint x: 459, startPoint y: 392, endPoint x: 428, endPoint y: 293, distance: 104.2
click at [459, 473] on button "Load More..." at bounding box center [453, 495] width 249 height 45
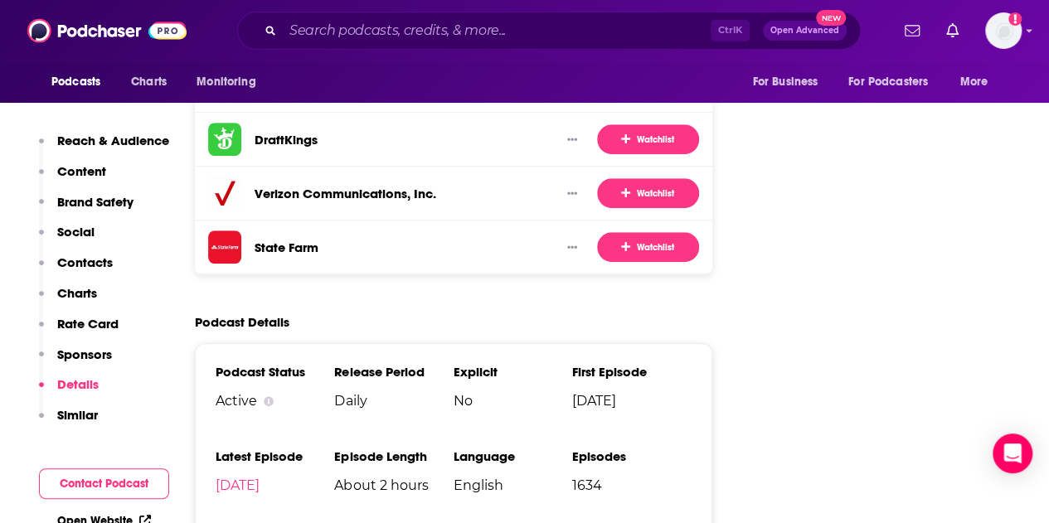
click at [82, 260] on p "Contacts" at bounding box center [85, 263] width 56 height 16
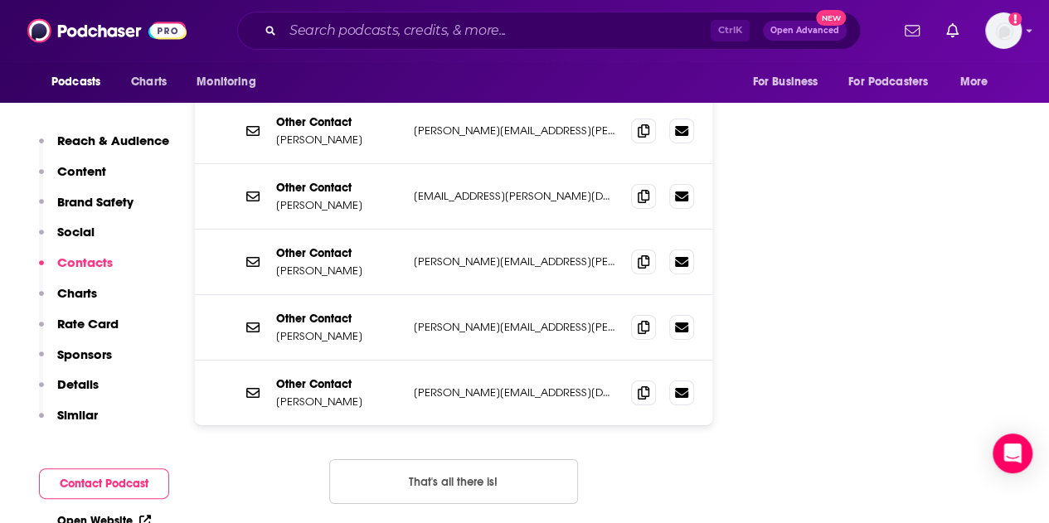
scroll to position [2648, 0]
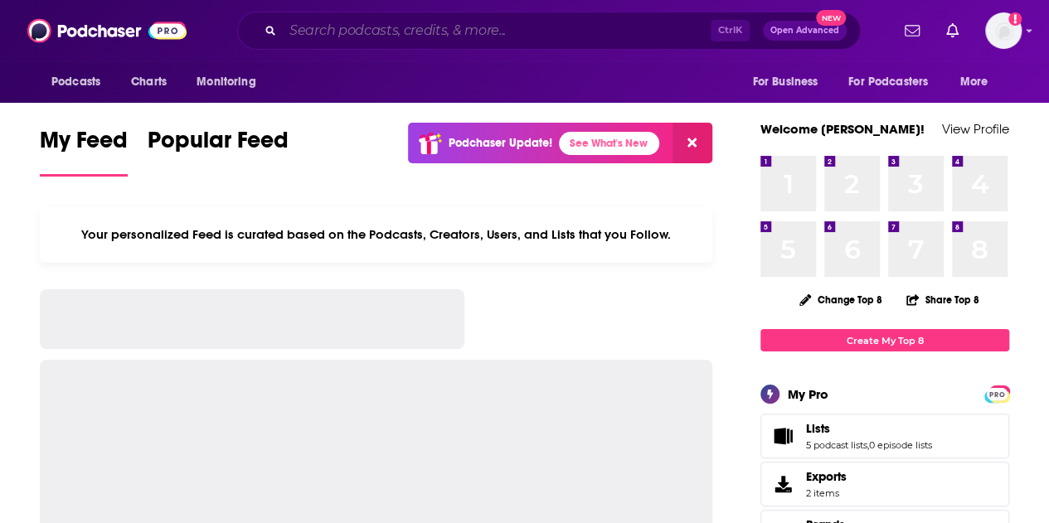
click at [333, 34] on input "Search podcasts, credits, & more..." at bounding box center [497, 30] width 428 height 27
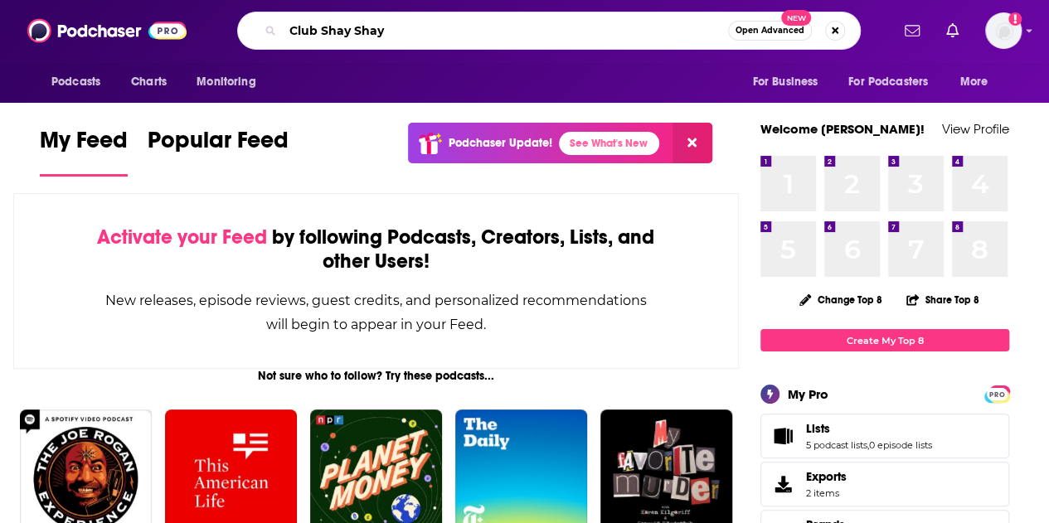
type input "Club Shay Shay"
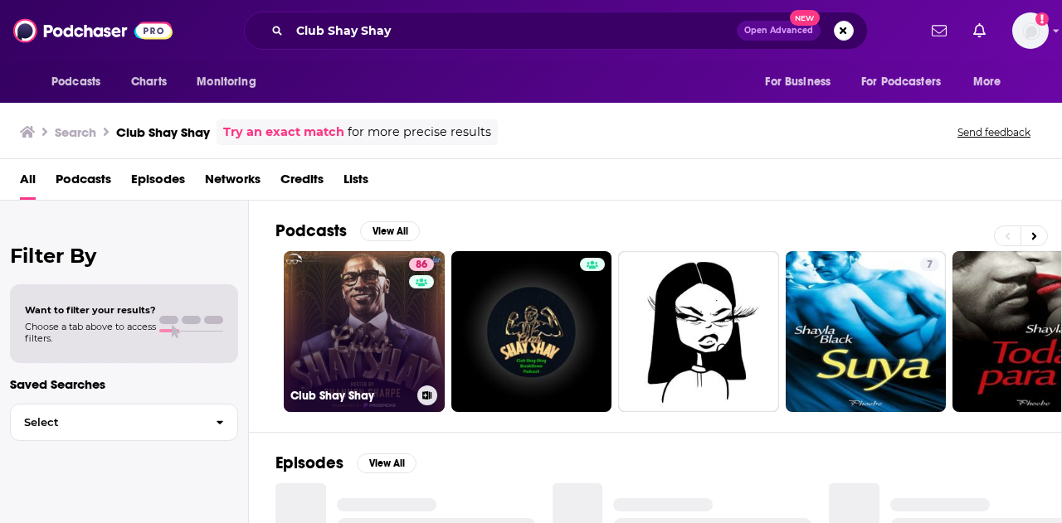
click at [328, 309] on link "86 Club [PERSON_NAME]" at bounding box center [364, 331] width 161 height 161
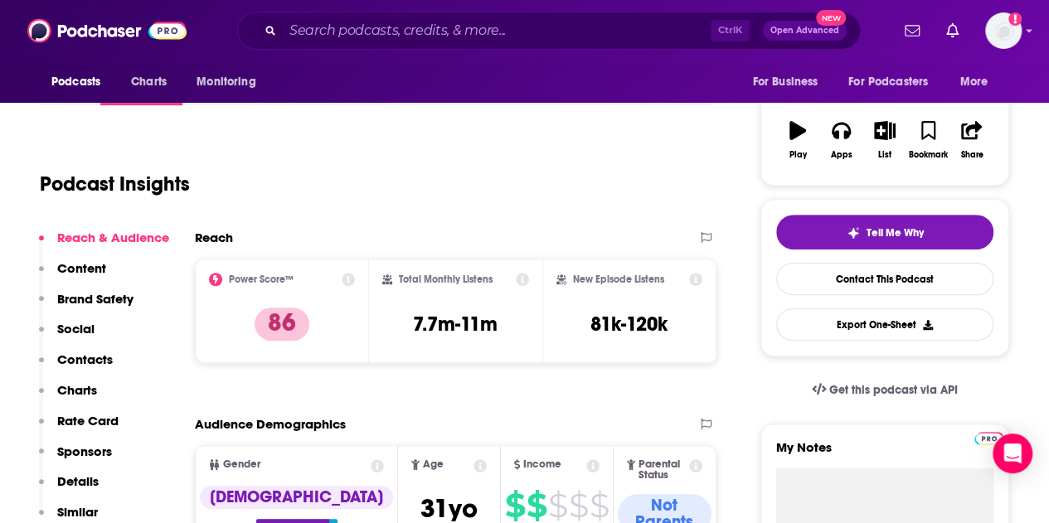
click at [80, 357] on p "Contacts" at bounding box center [85, 360] width 56 height 16
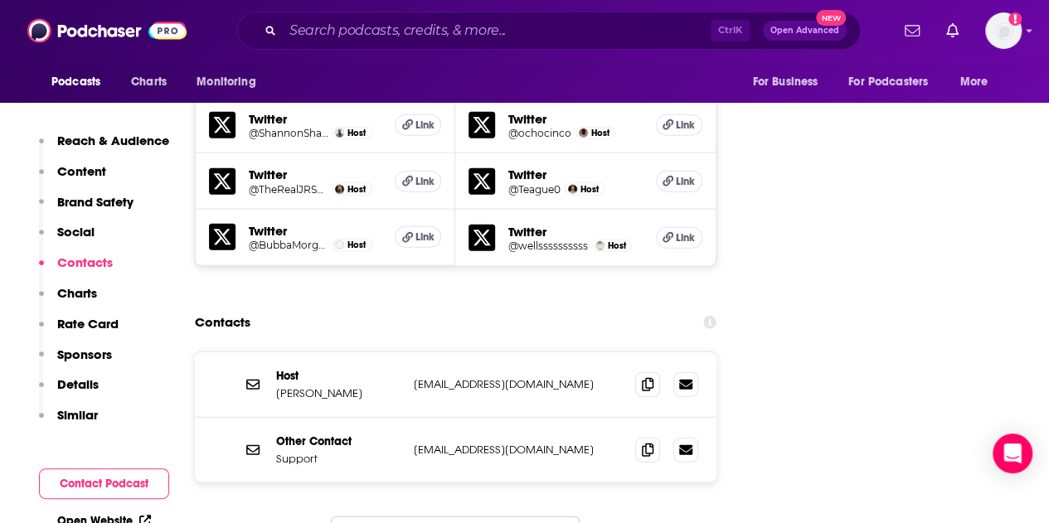
scroll to position [2026, 0]
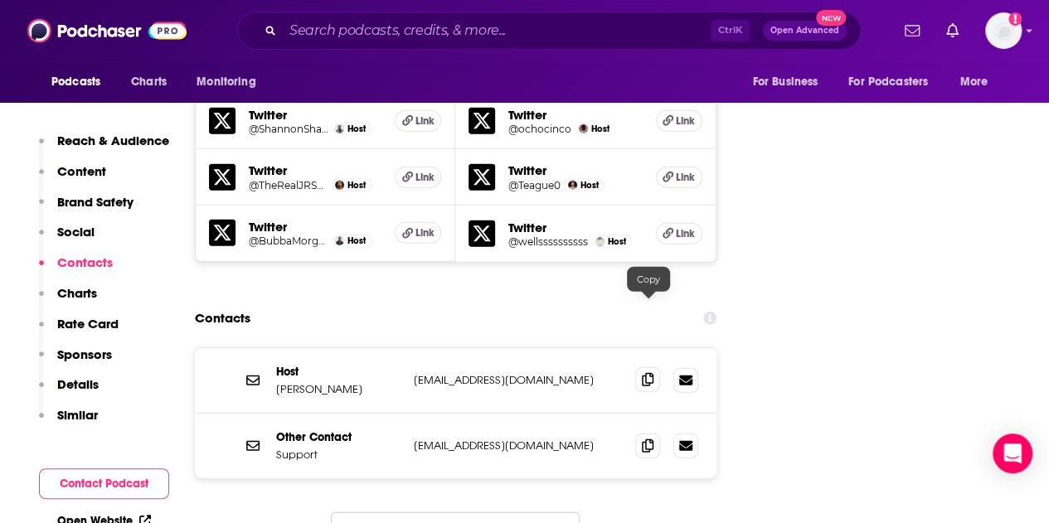
click at [645, 373] on icon at bounding box center [648, 379] width 12 height 13
click at [372, 36] on input "Search podcasts, credits, & more..." at bounding box center [497, 30] width 428 height 27
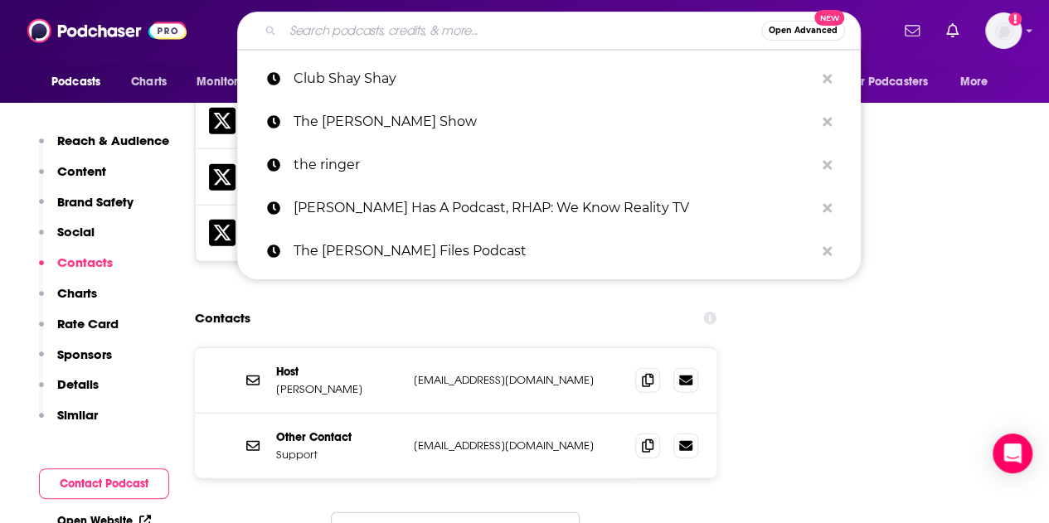
paste input "Not Just Football"
type input "Not Just Football"
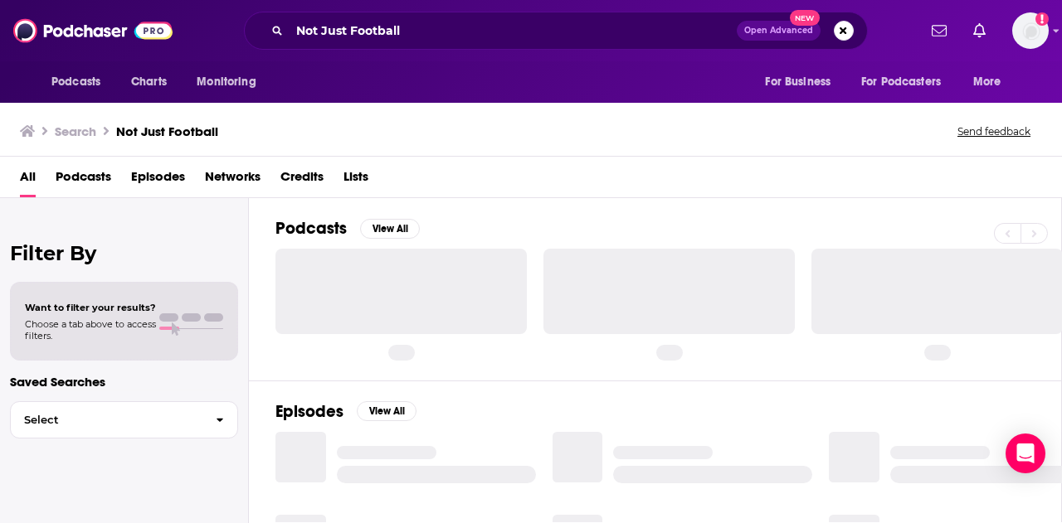
click at [101, 175] on span "Podcasts" at bounding box center [84, 180] width 56 height 34
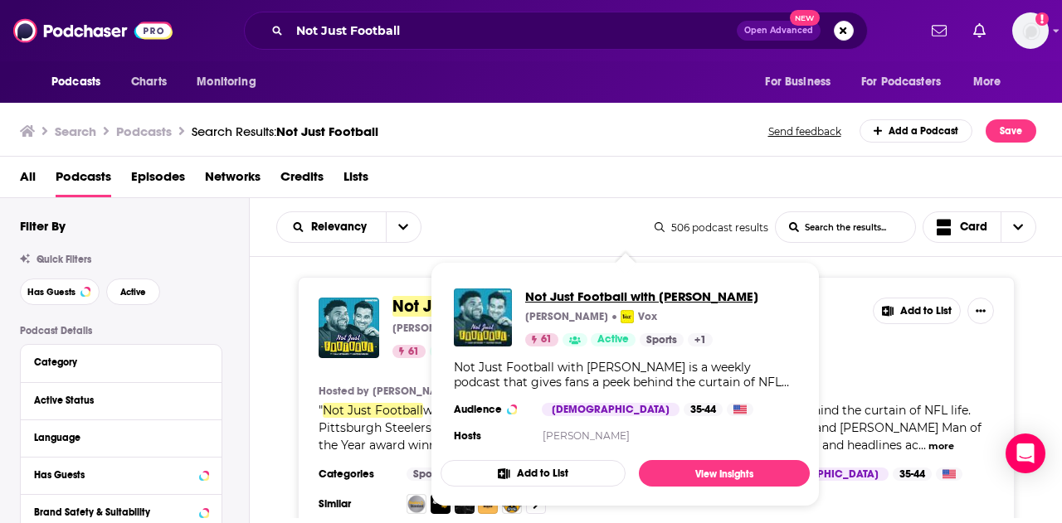
click at [596, 295] on span "Not Just Football with [PERSON_NAME]" at bounding box center [641, 297] width 233 height 16
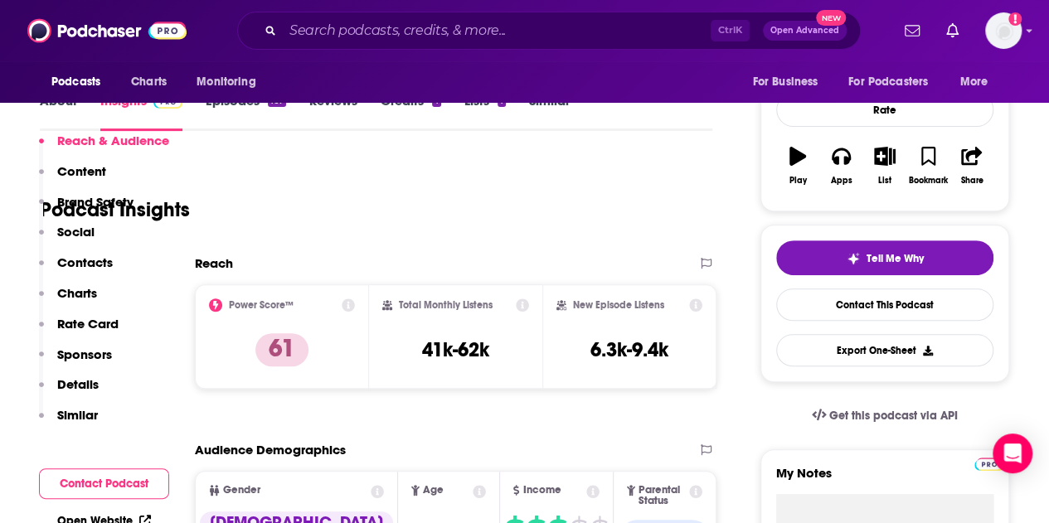
scroll to position [332, 0]
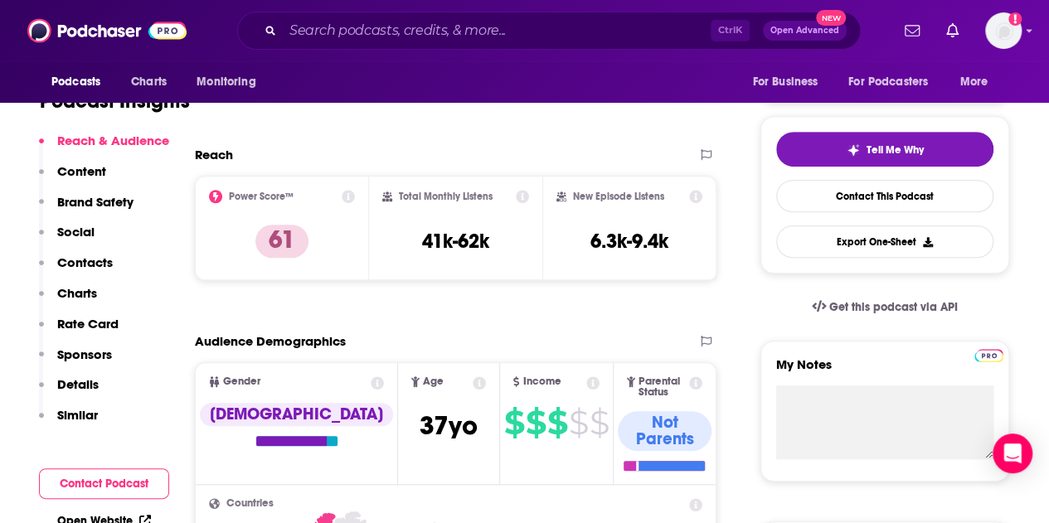
click at [90, 270] on p "Contacts" at bounding box center [85, 263] width 56 height 16
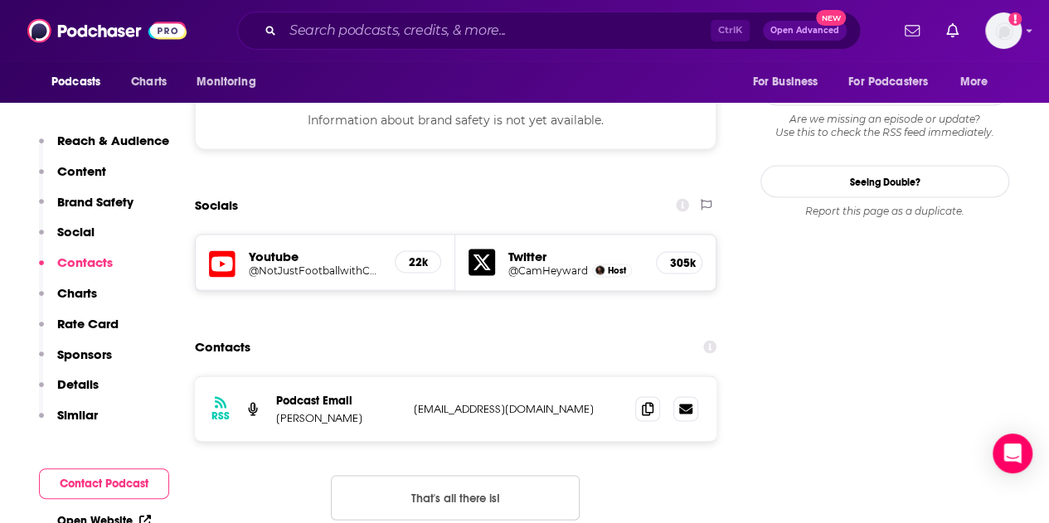
scroll to position [1486, 0]
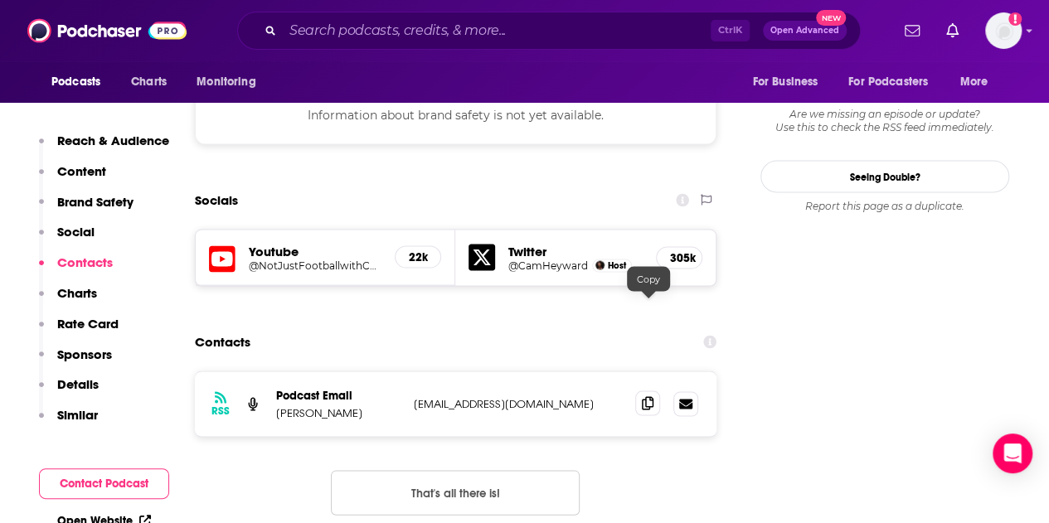
click at [654, 391] on span at bounding box center [647, 403] width 25 height 25
click at [393, 33] on input "Search podcasts, credits, & more..." at bounding box center [497, 30] width 428 height 27
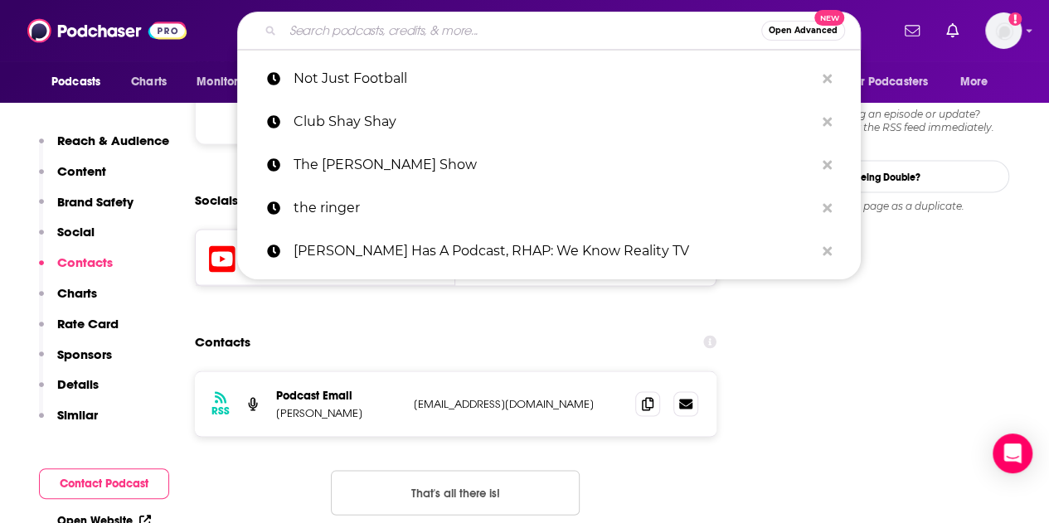
type input "a"
